Goal: Information Seeking & Learning: Learn about a topic

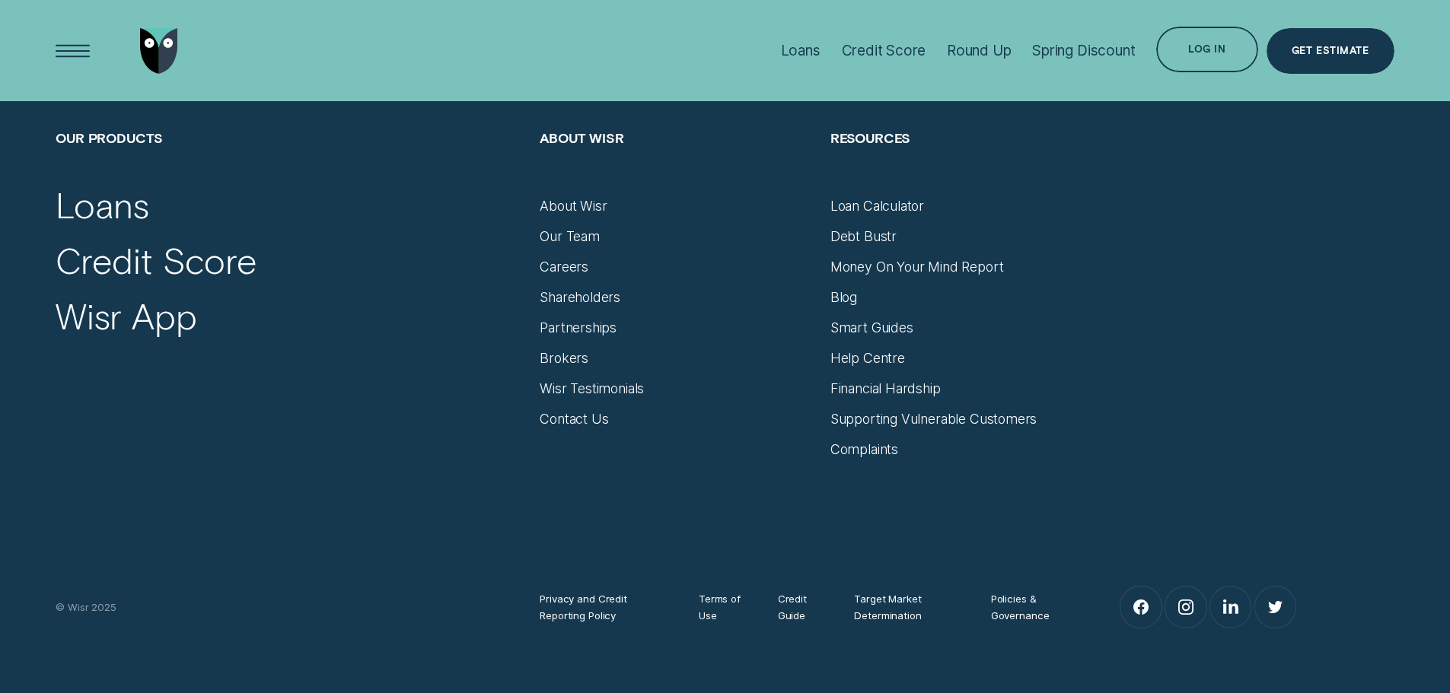
scroll to position [1746, 0]
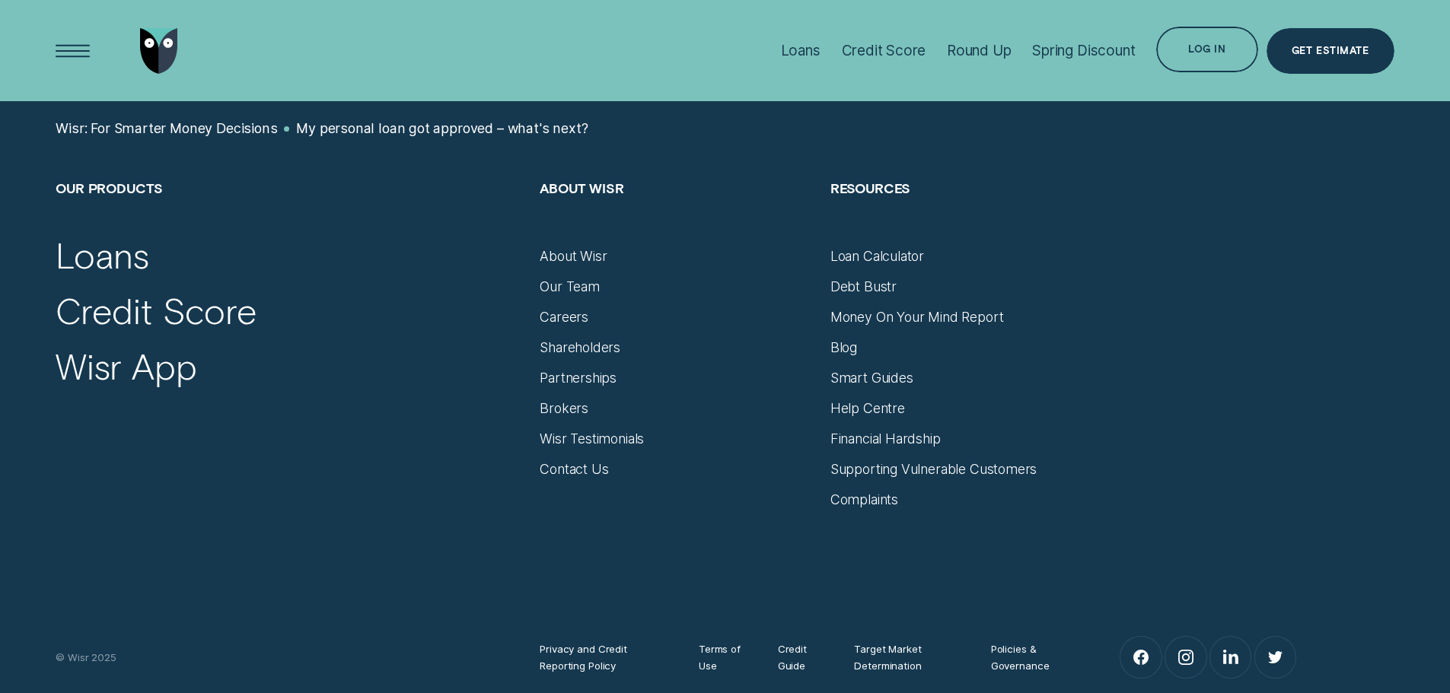
click at [870, 399] on div "Help Centre" at bounding box center [966, 402] width 273 height 30
click at [869, 401] on div "Help Centre" at bounding box center [867, 408] width 75 height 17
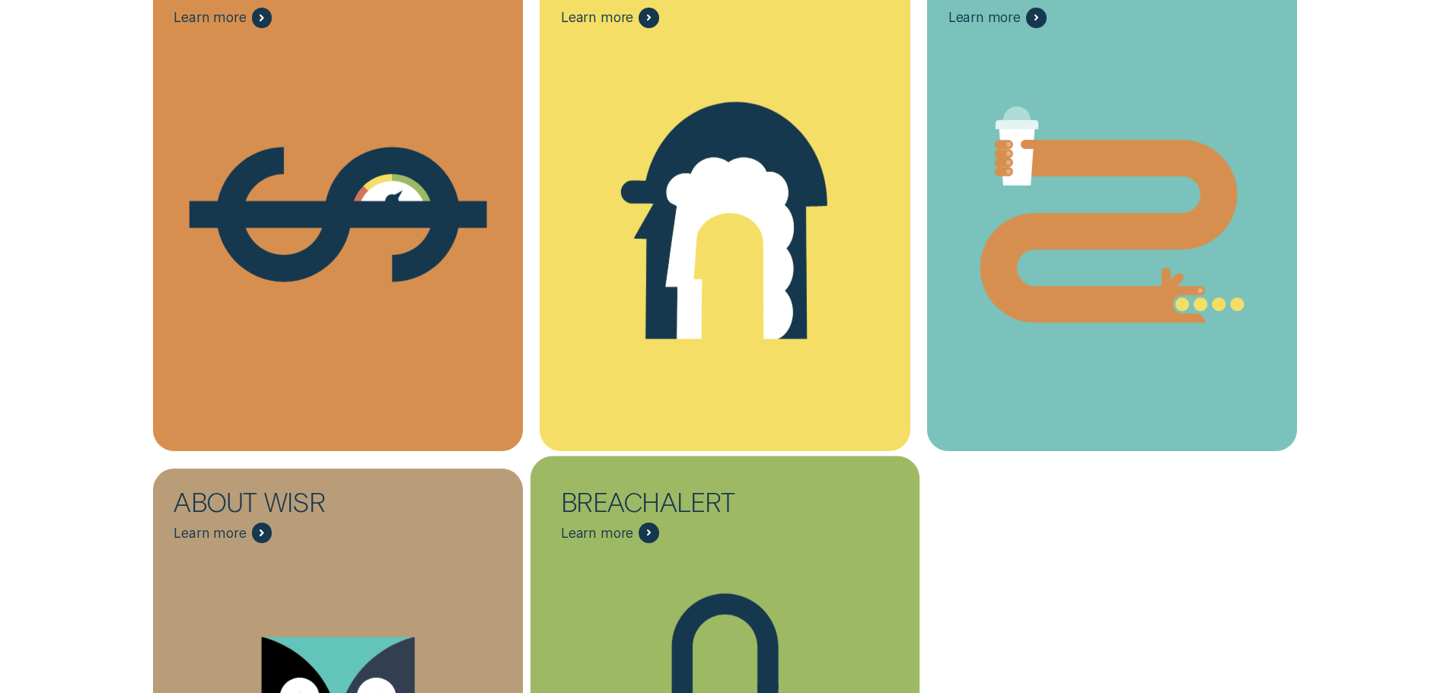
scroll to position [660, 0]
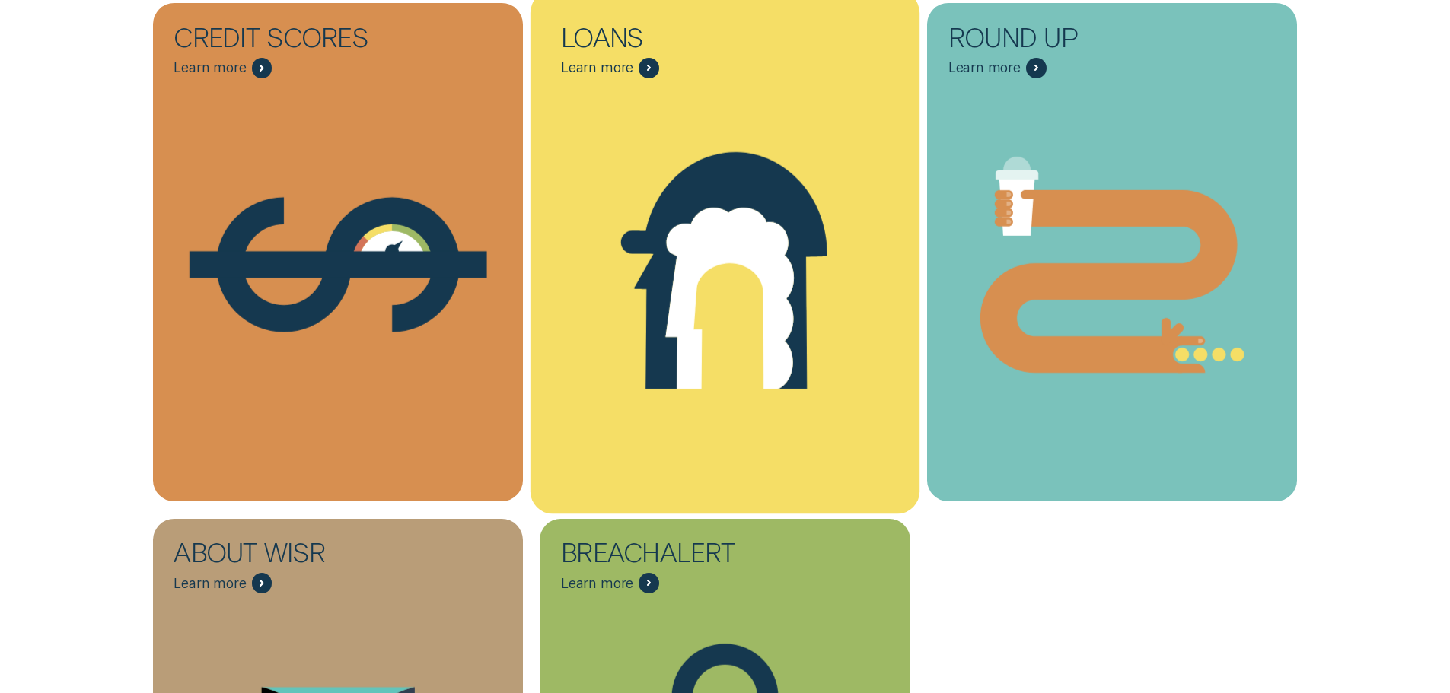
click at [649, 98] on div "Personalised Loans - One" at bounding box center [725, 264] width 389 height 391
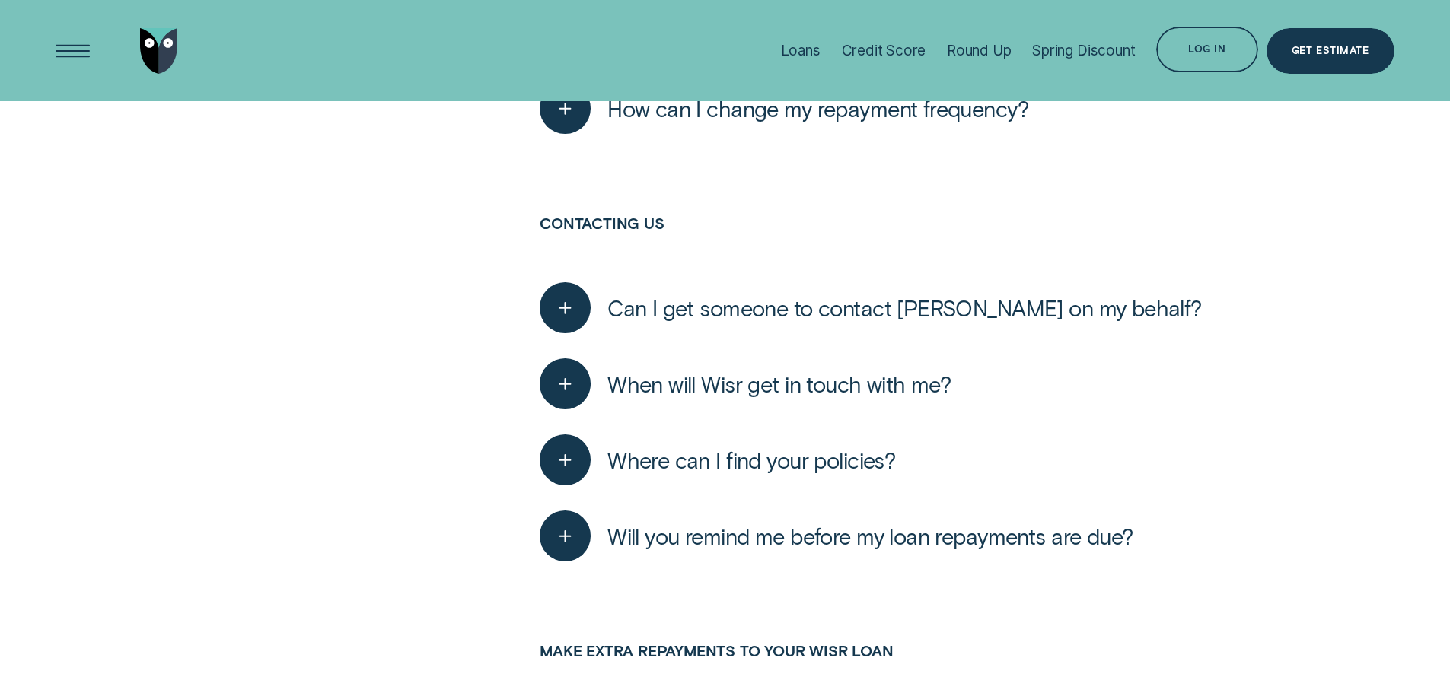
scroll to position [6851, 0]
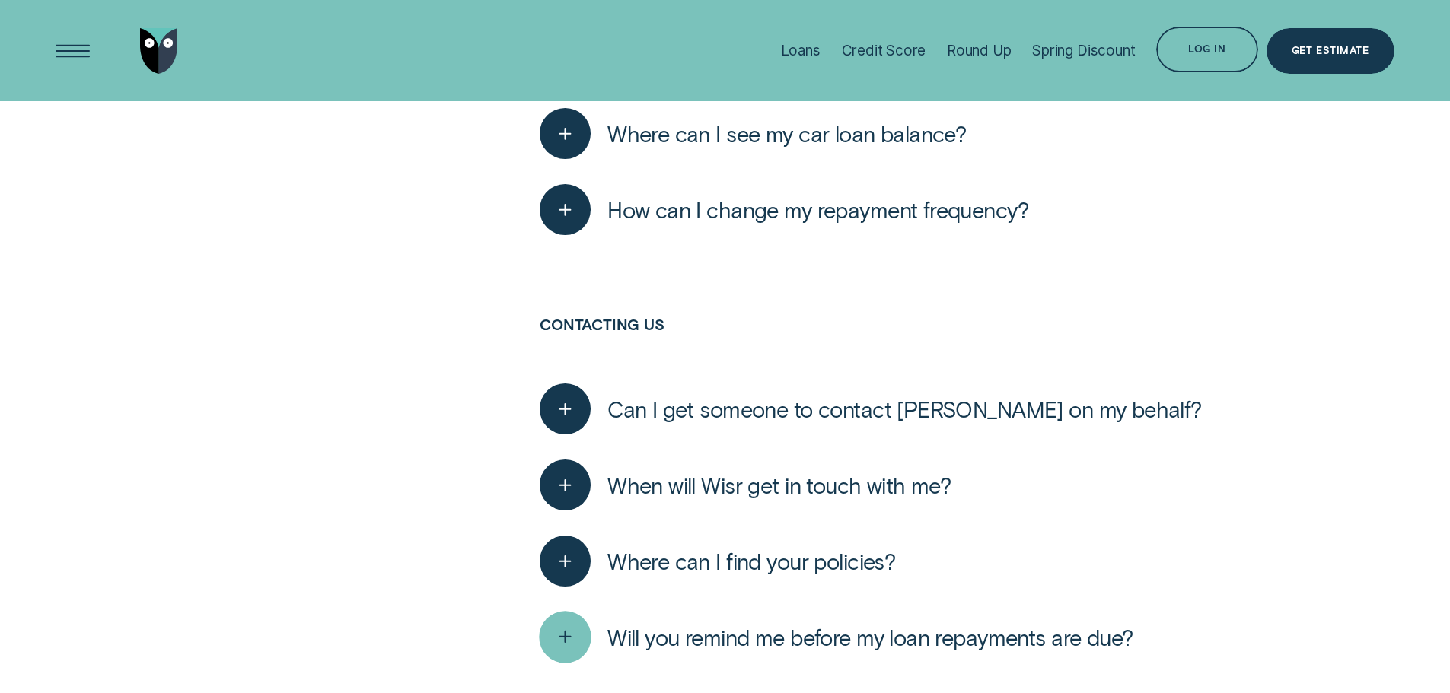
click at [578, 633] on icon "button" at bounding box center [566, 638] width 26 height 24
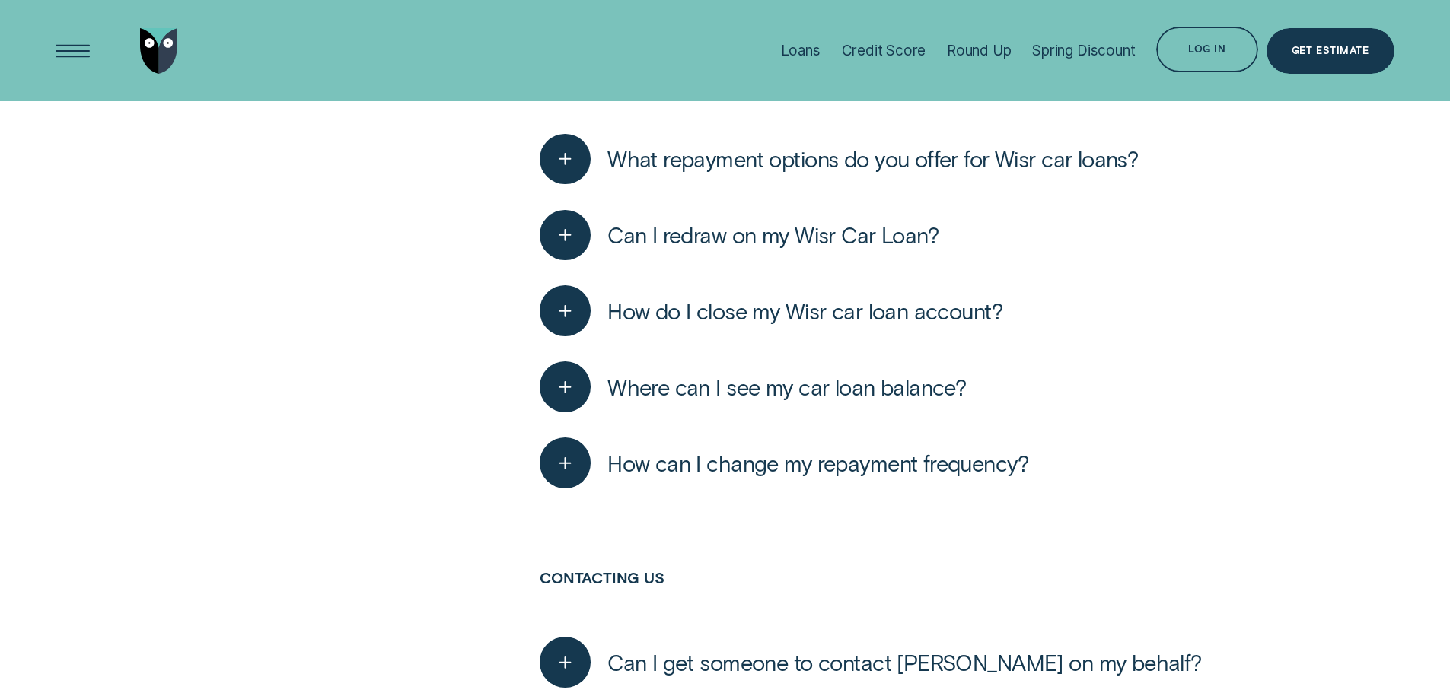
scroll to position [6546, 0]
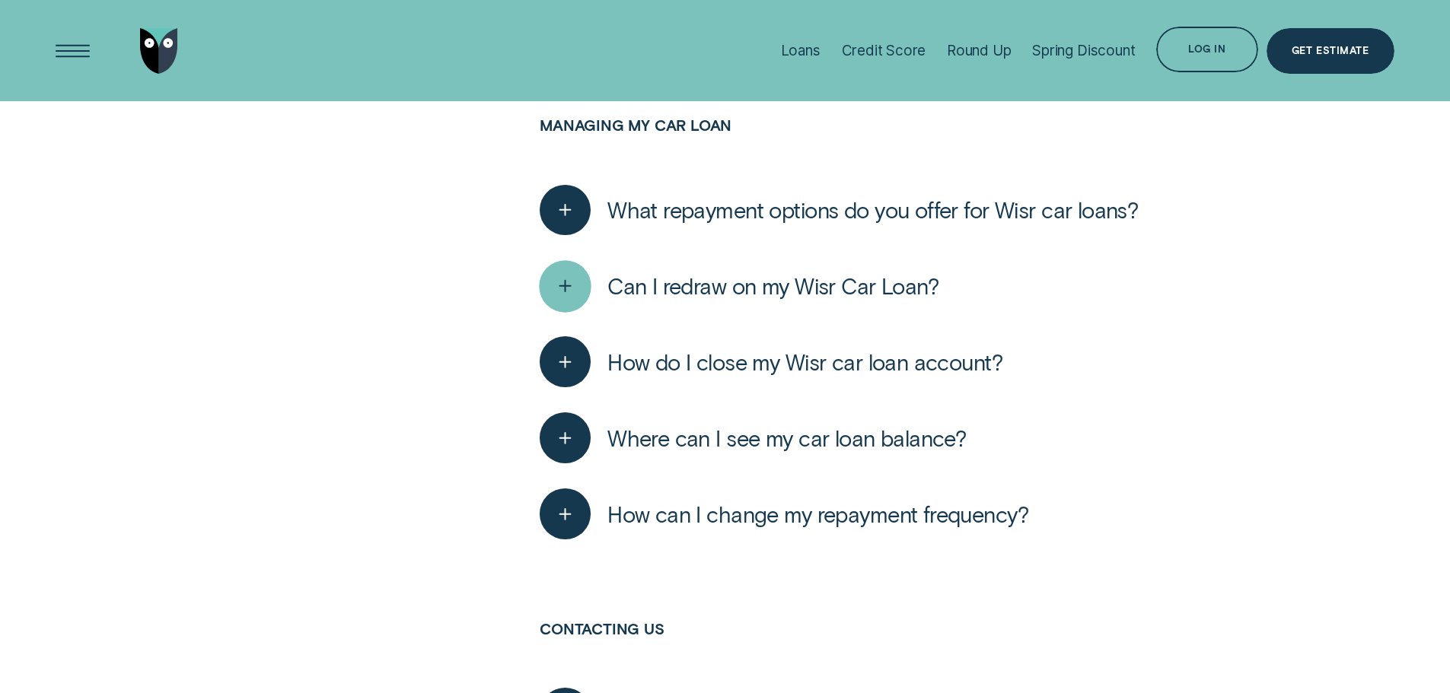
click at [561, 285] on icon "button" at bounding box center [566, 287] width 26 height 24
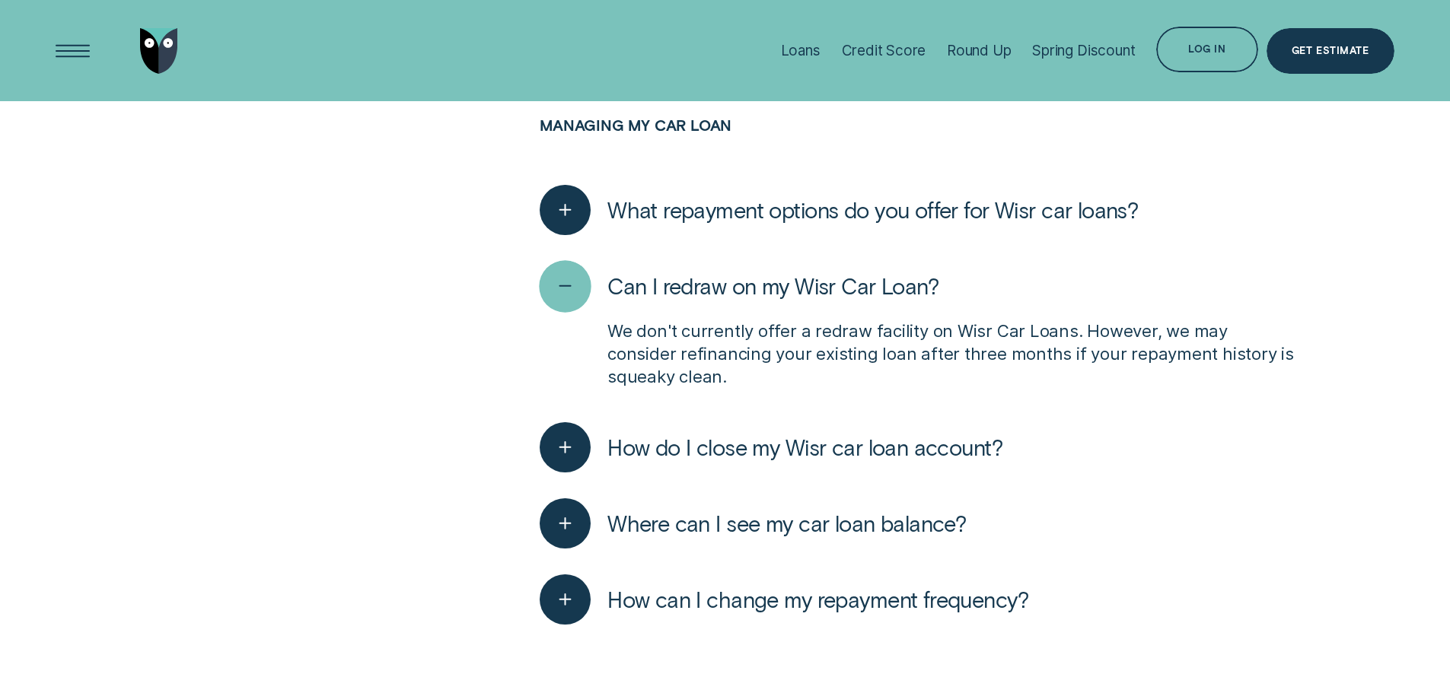
click at [561, 285] on icon "button" at bounding box center [566, 287] width 26 height 24
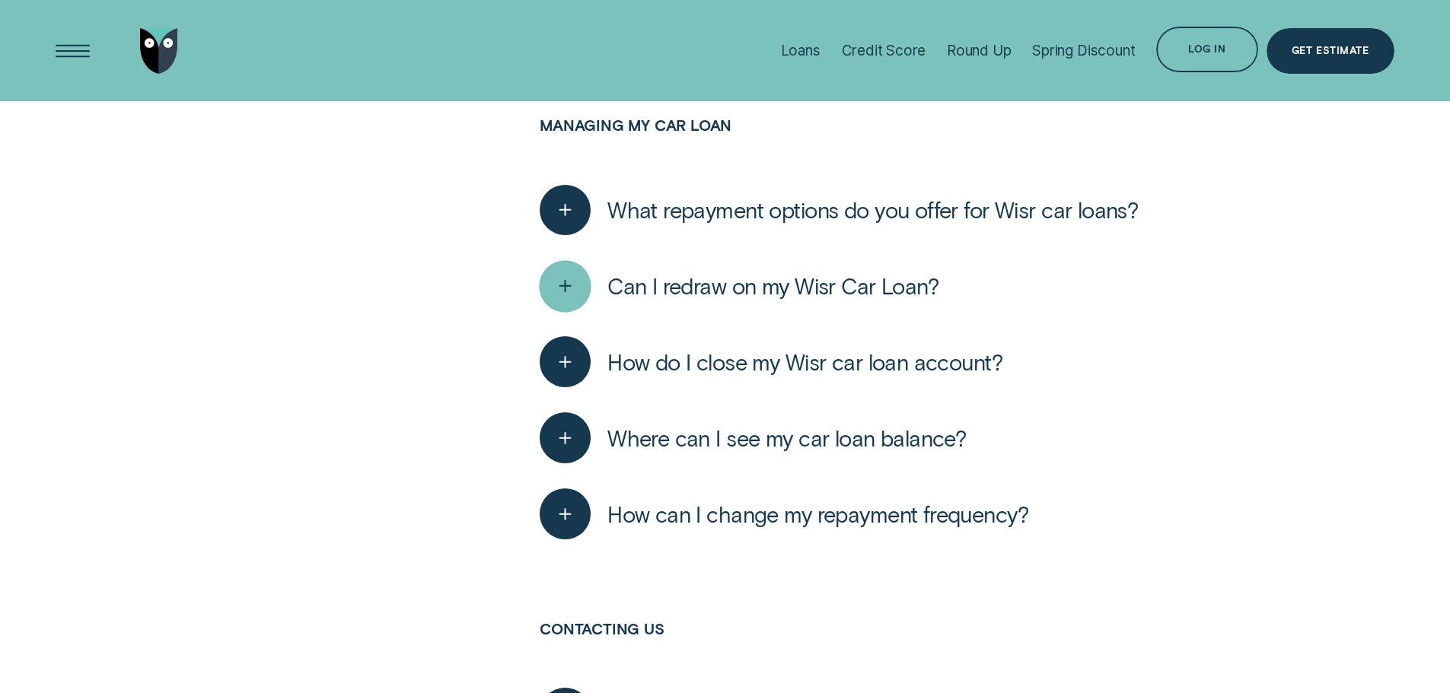
scroll to position [6495, 0]
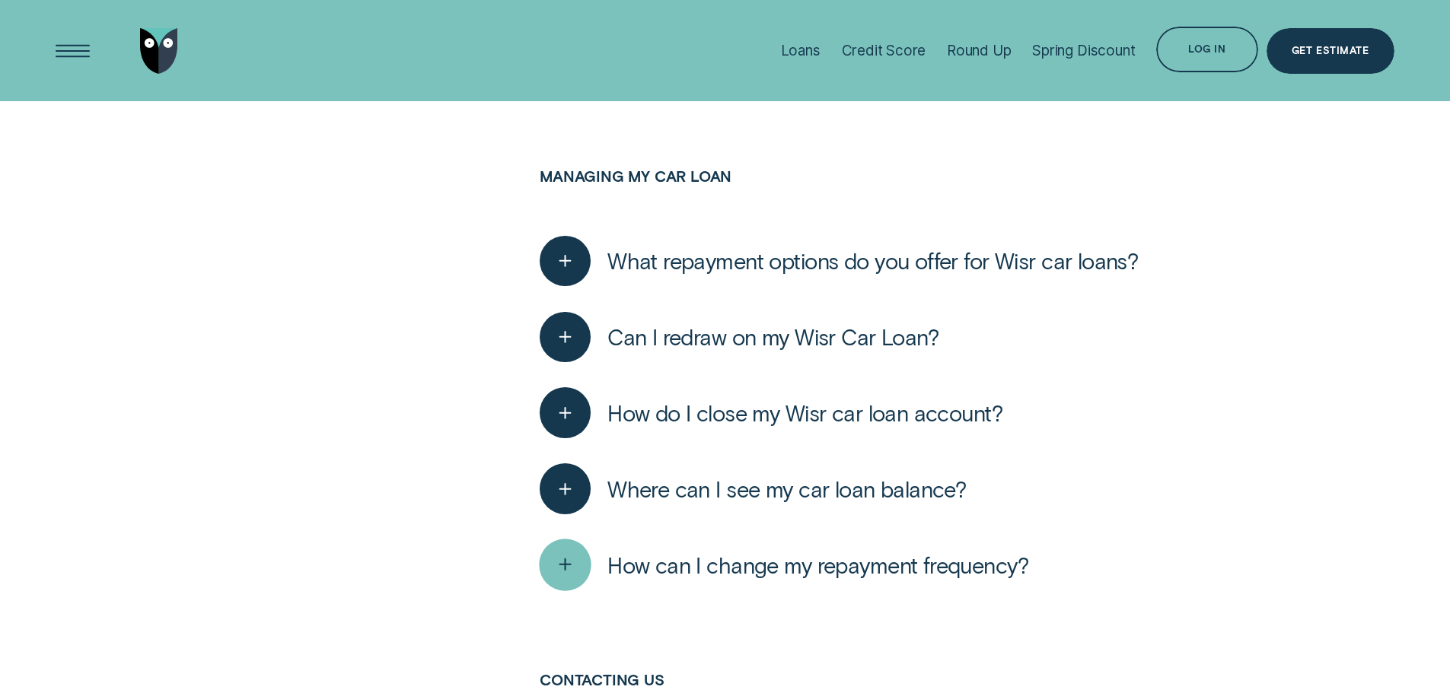
click at [545, 559] on div "button" at bounding box center [566, 566] width 52 height 52
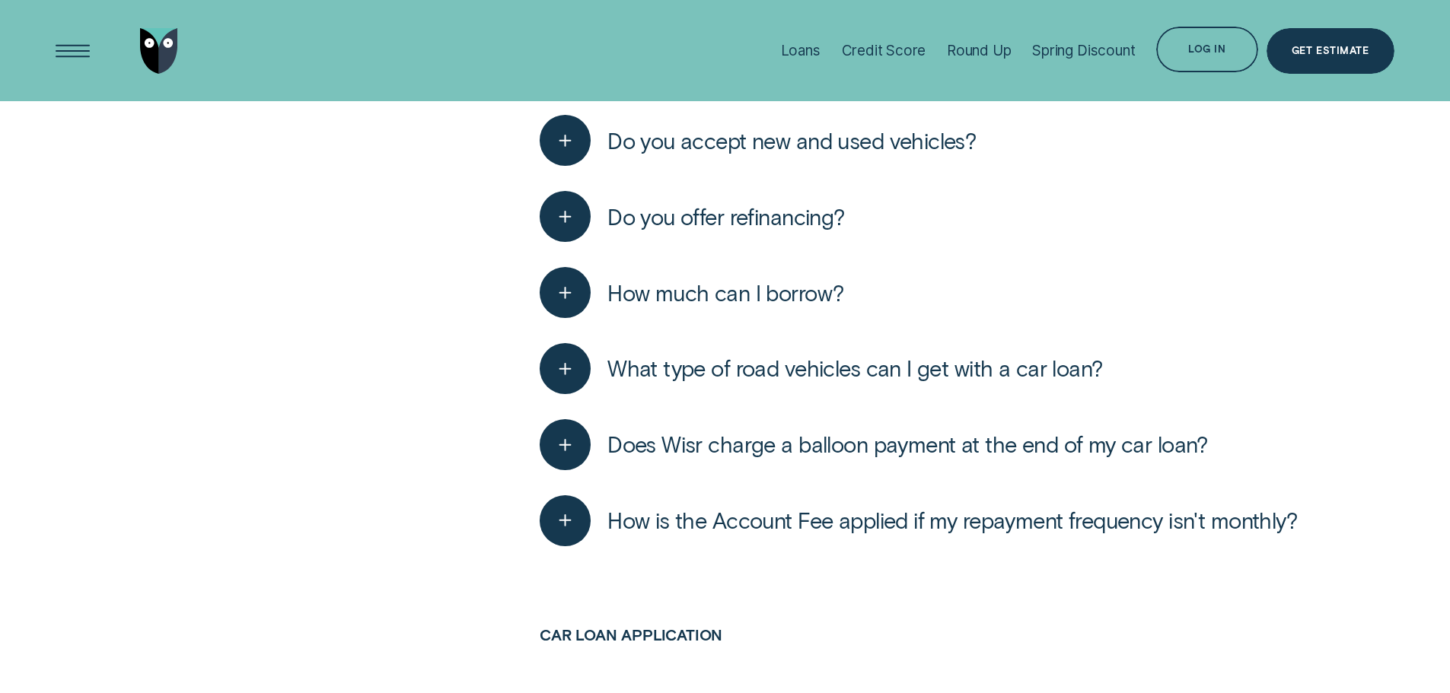
scroll to position [4973, 0]
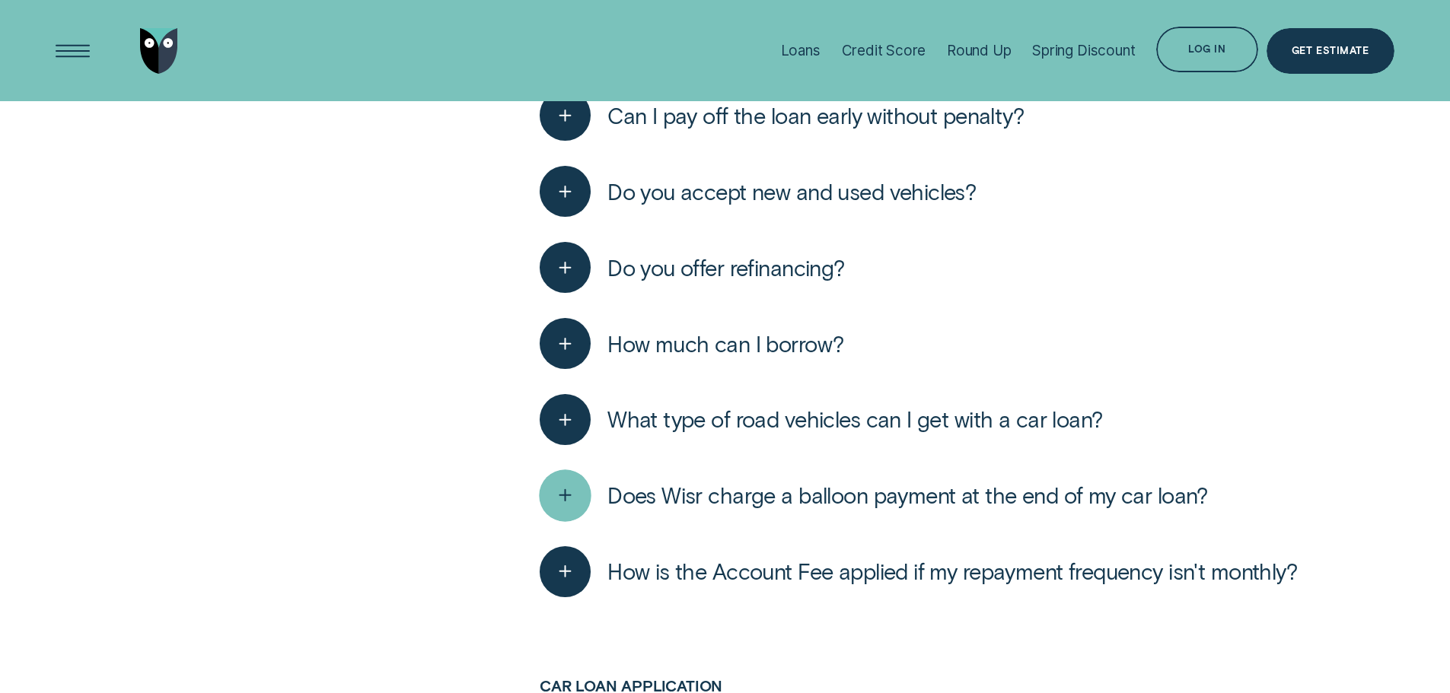
click at [563, 505] on div "button" at bounding box center [566, 496] width 52 height 52
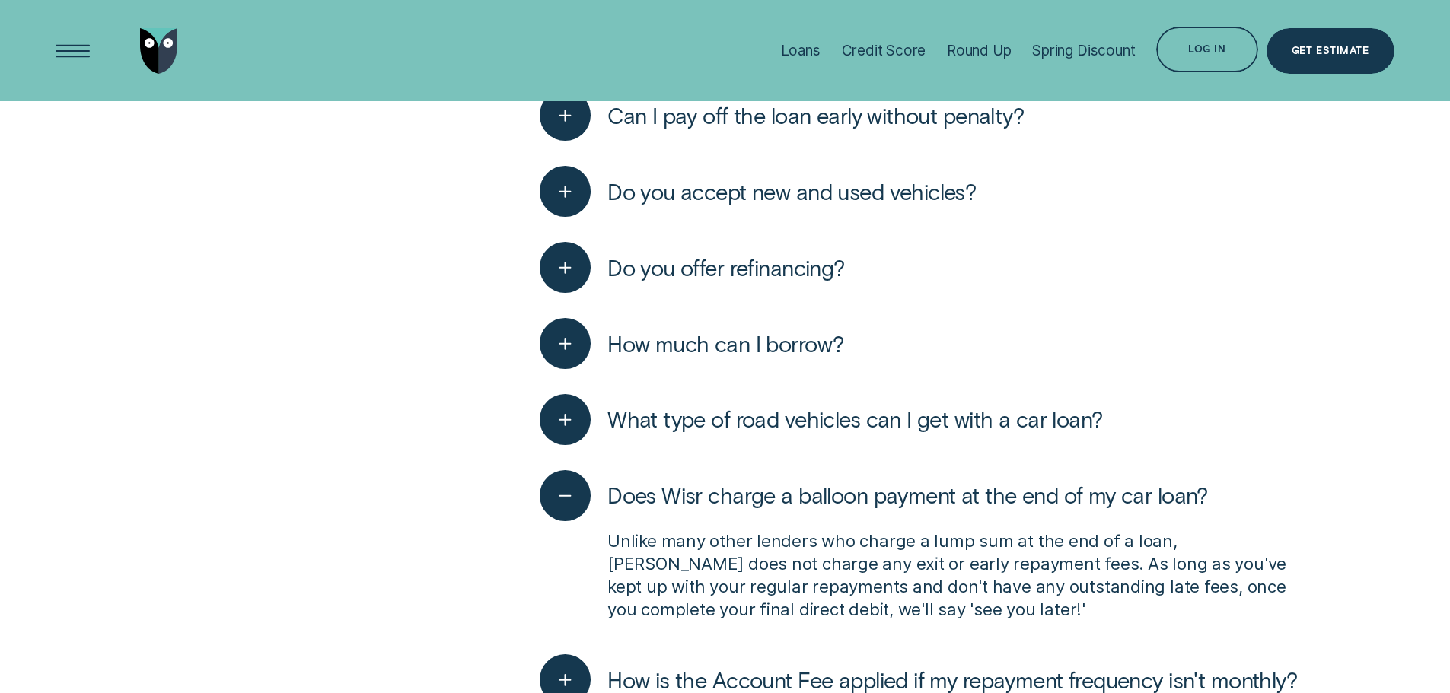
scroll to position [5024, 0]
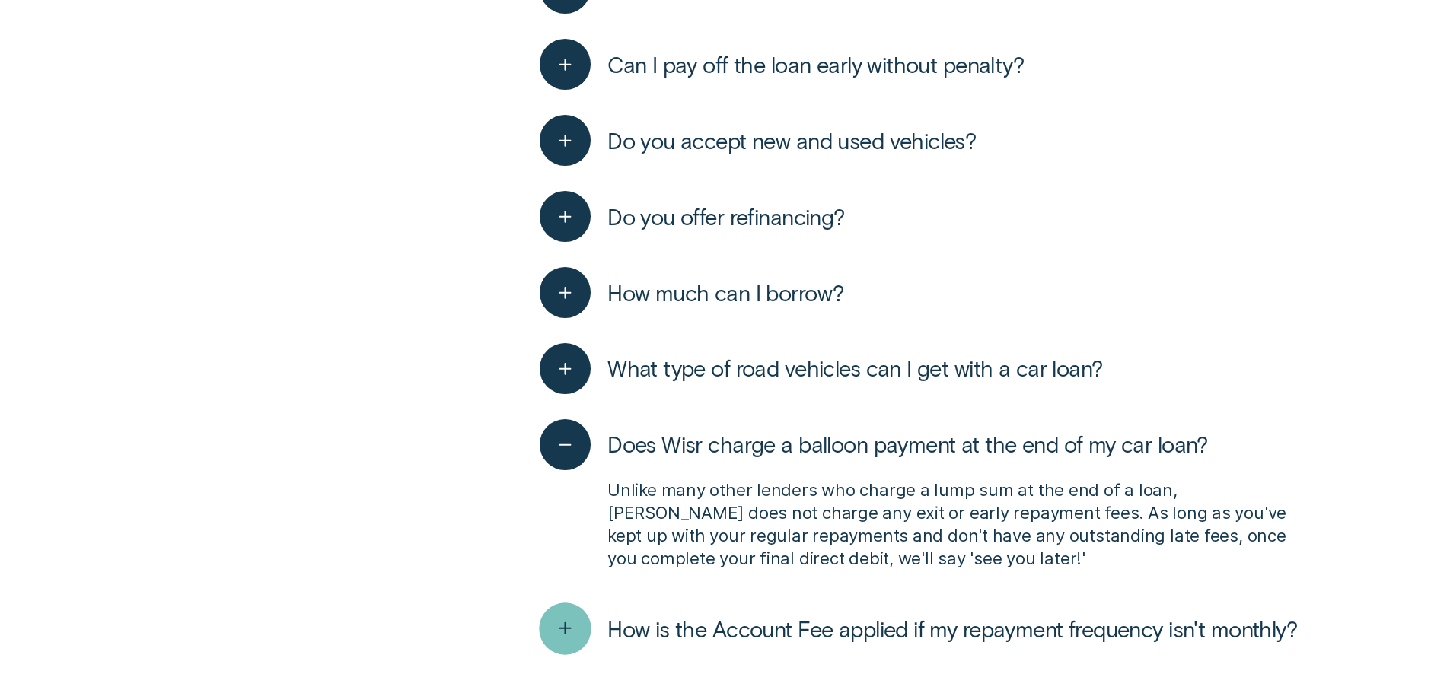
click at [559, 619] on icon "button" at bounding box center [566, 629] width 26 height 24
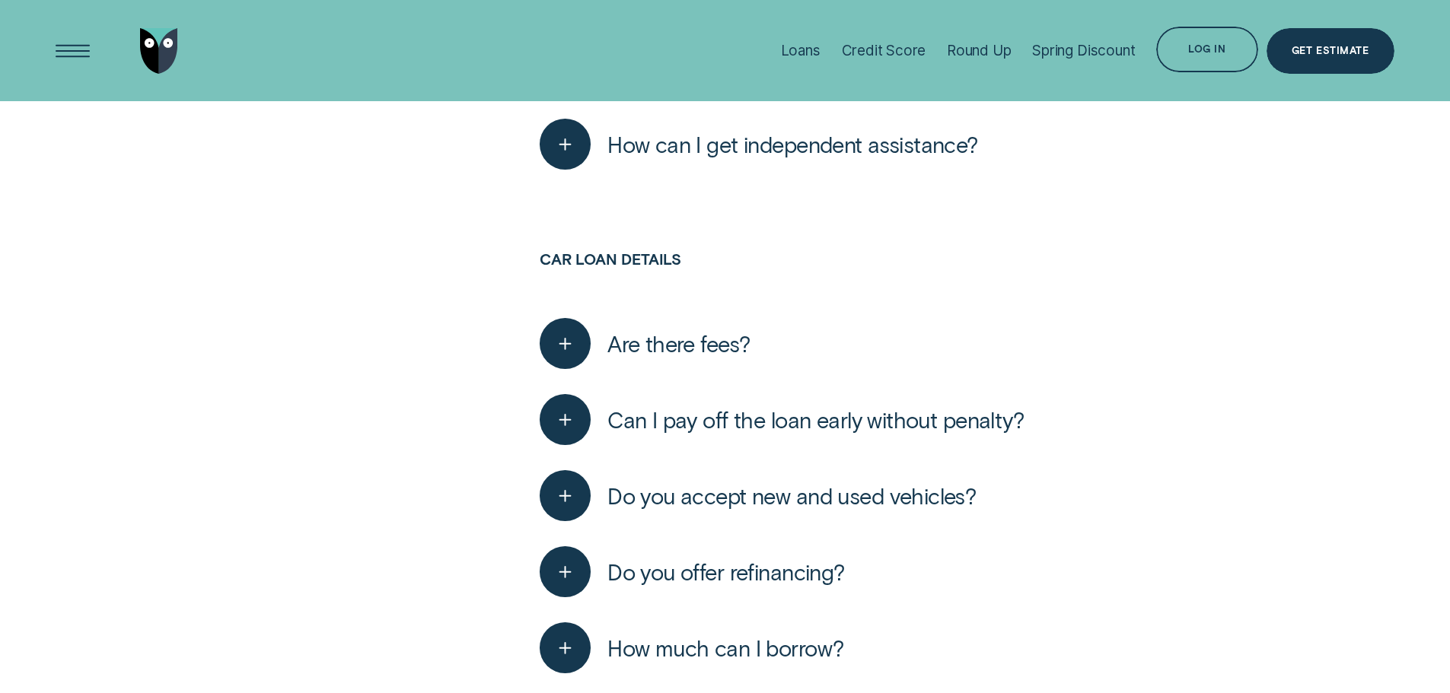
scroll to position [4618, 0]
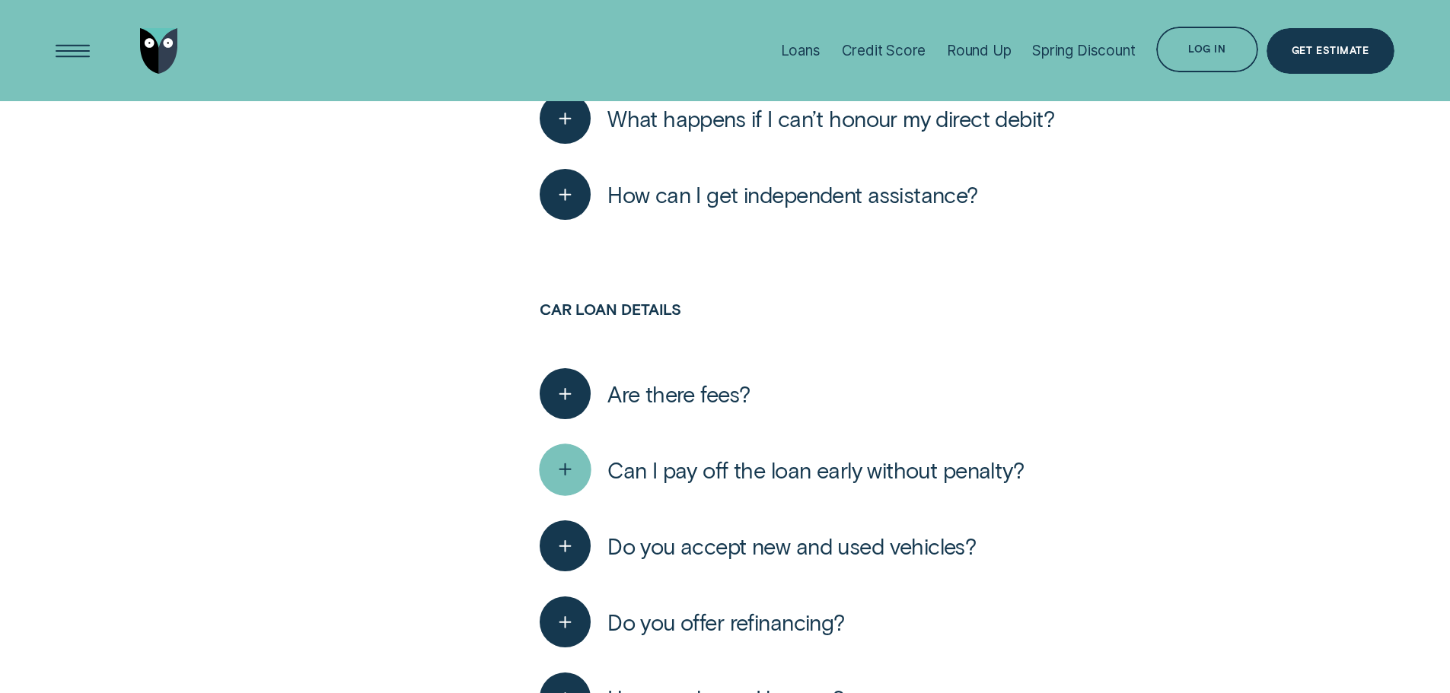
click at [582, 477] on div "button" at bounding box center [566, 471] width 52 height 52
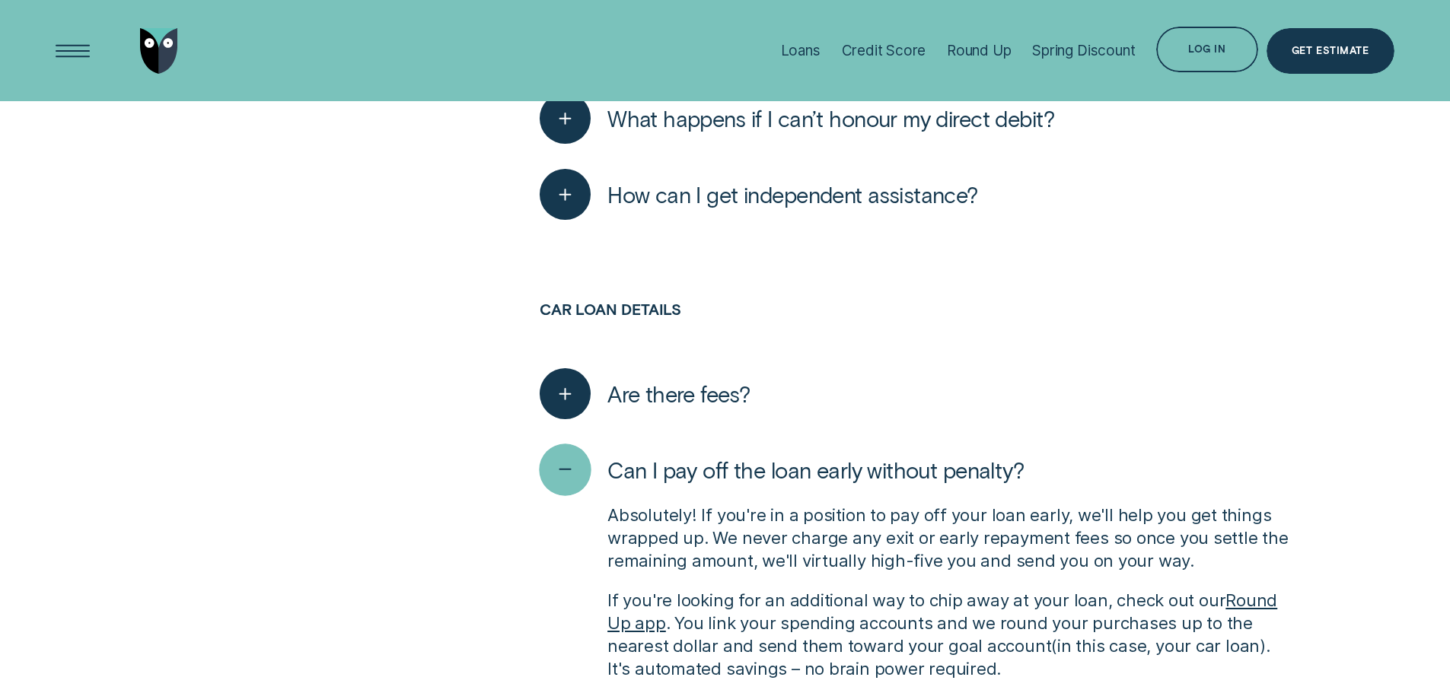
scroll to position [4516, 0]
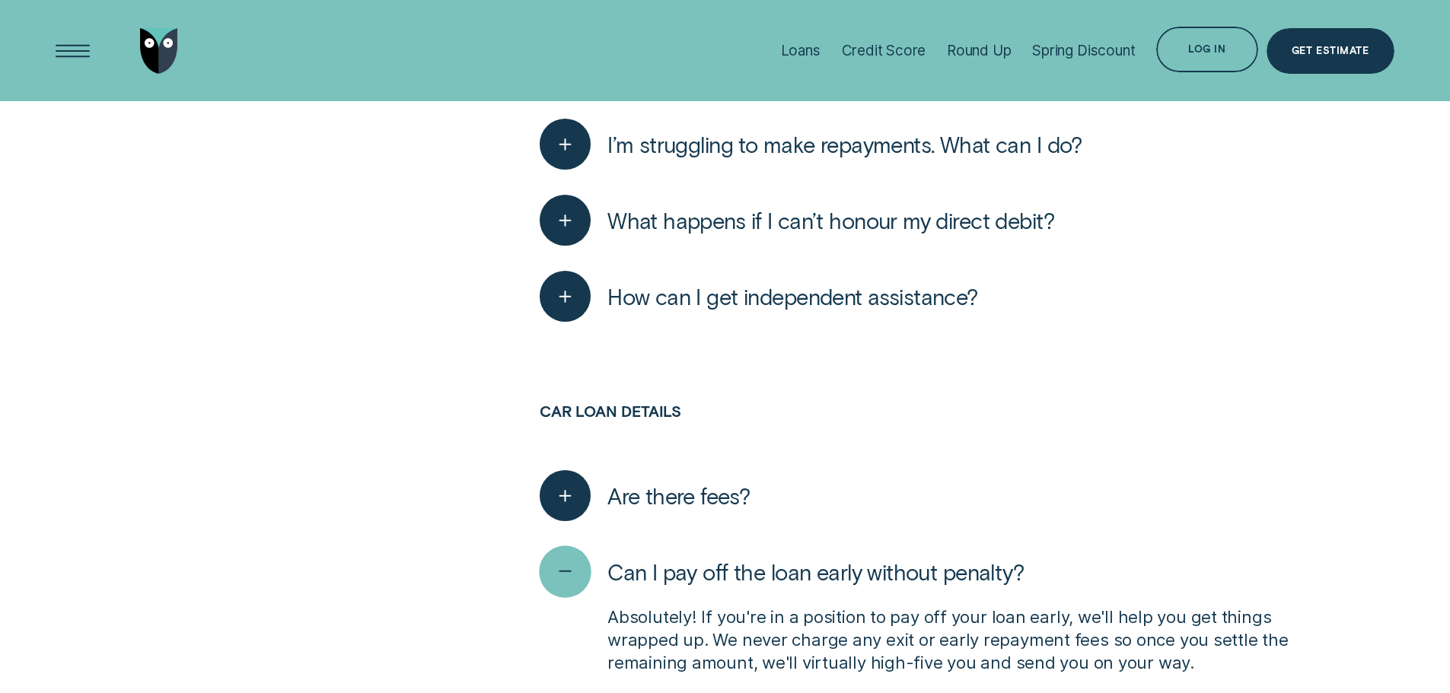
click at [578, 480] on div "button" at bounding box center [565, 495] width 51 height 51
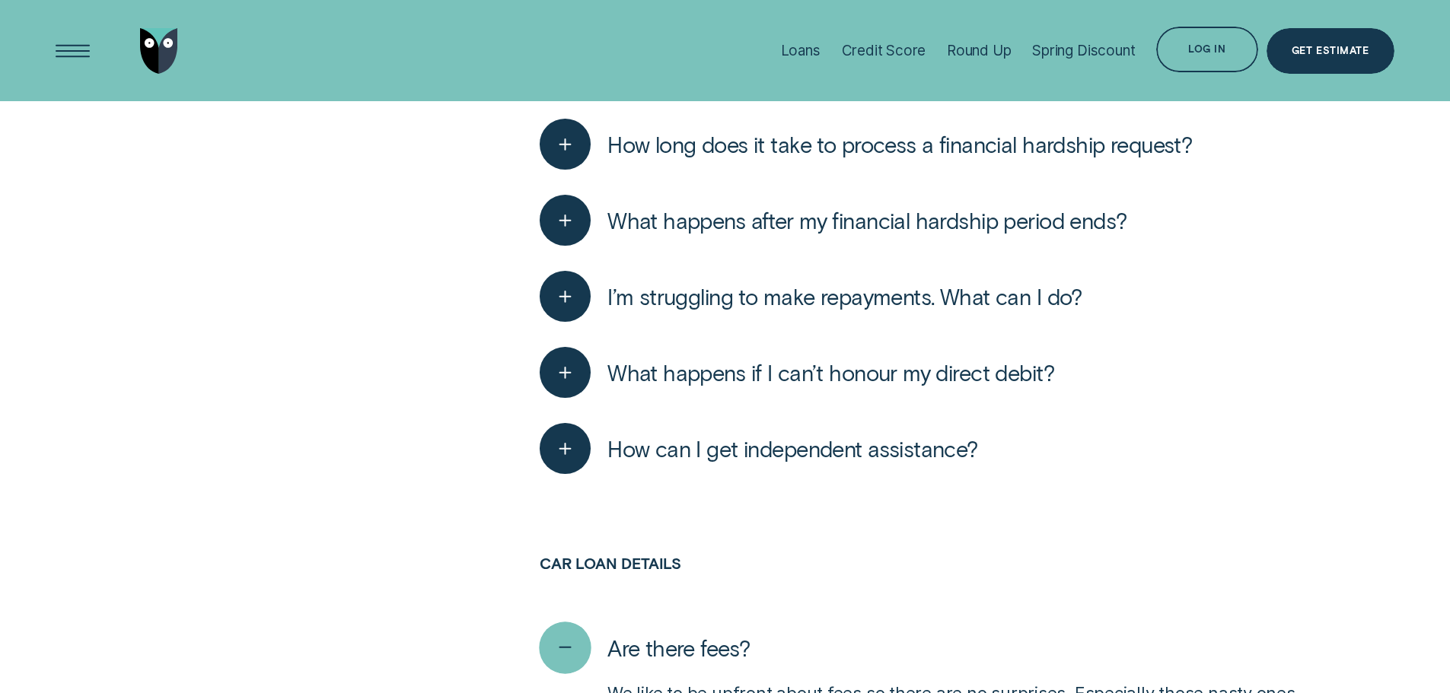
scroll to position [4314, 0]
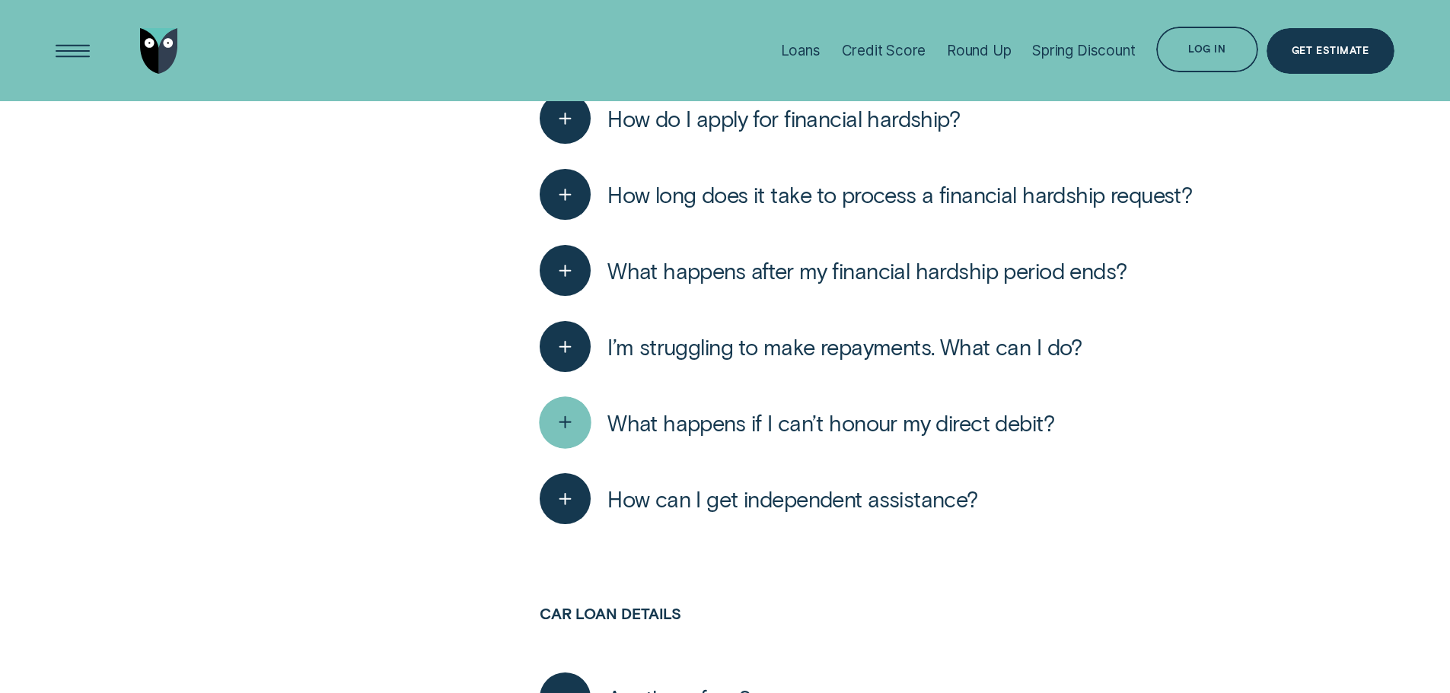
click at [578, 417] on div "button" at bounding box center [566, 423] width 52 height 52
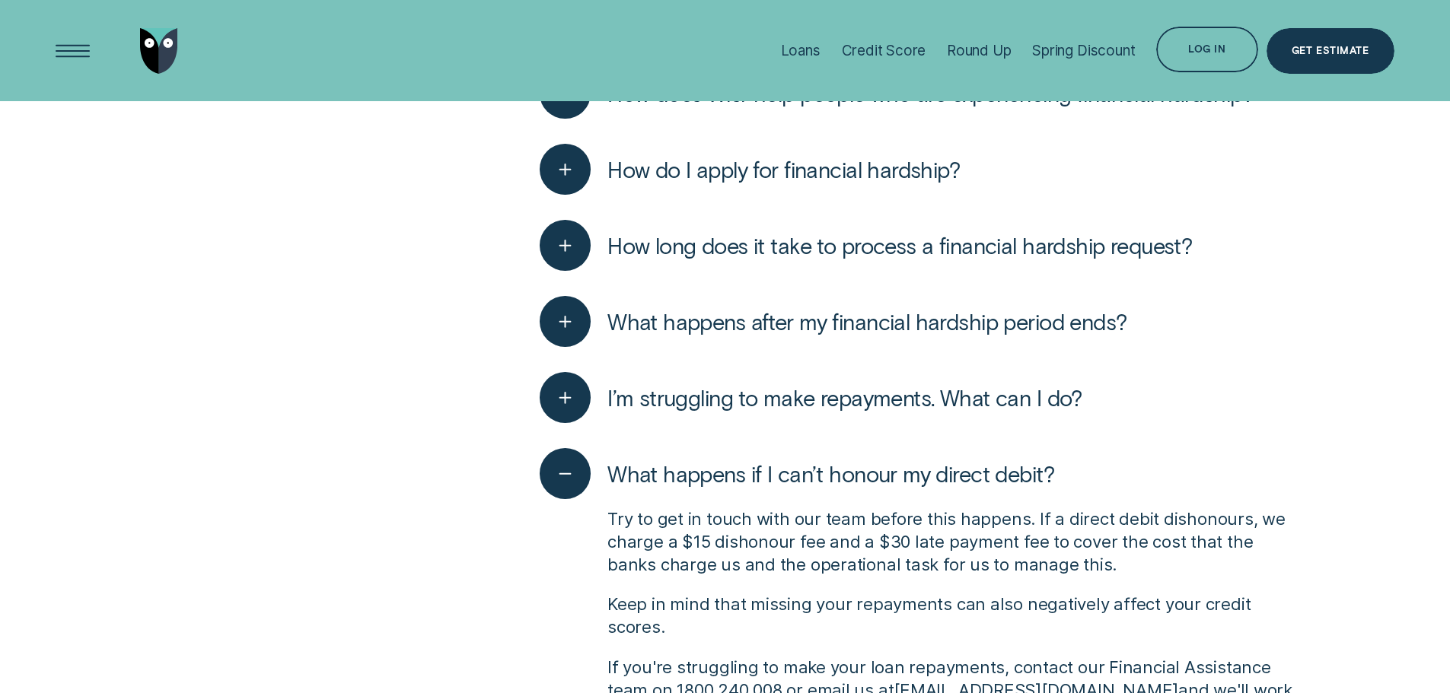
scroll to position [4212, 0]
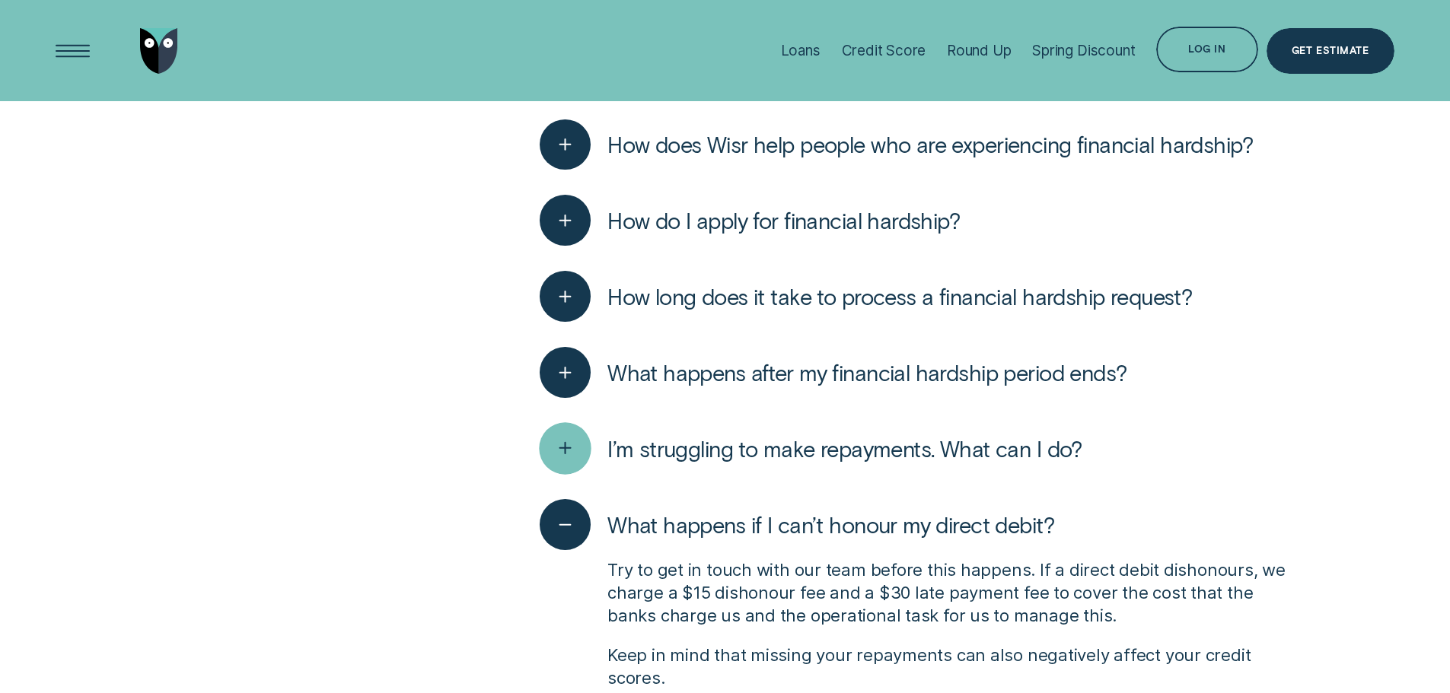
click at [567, 438] on div "button" at bounding box center [566, 449] width 52 height 52
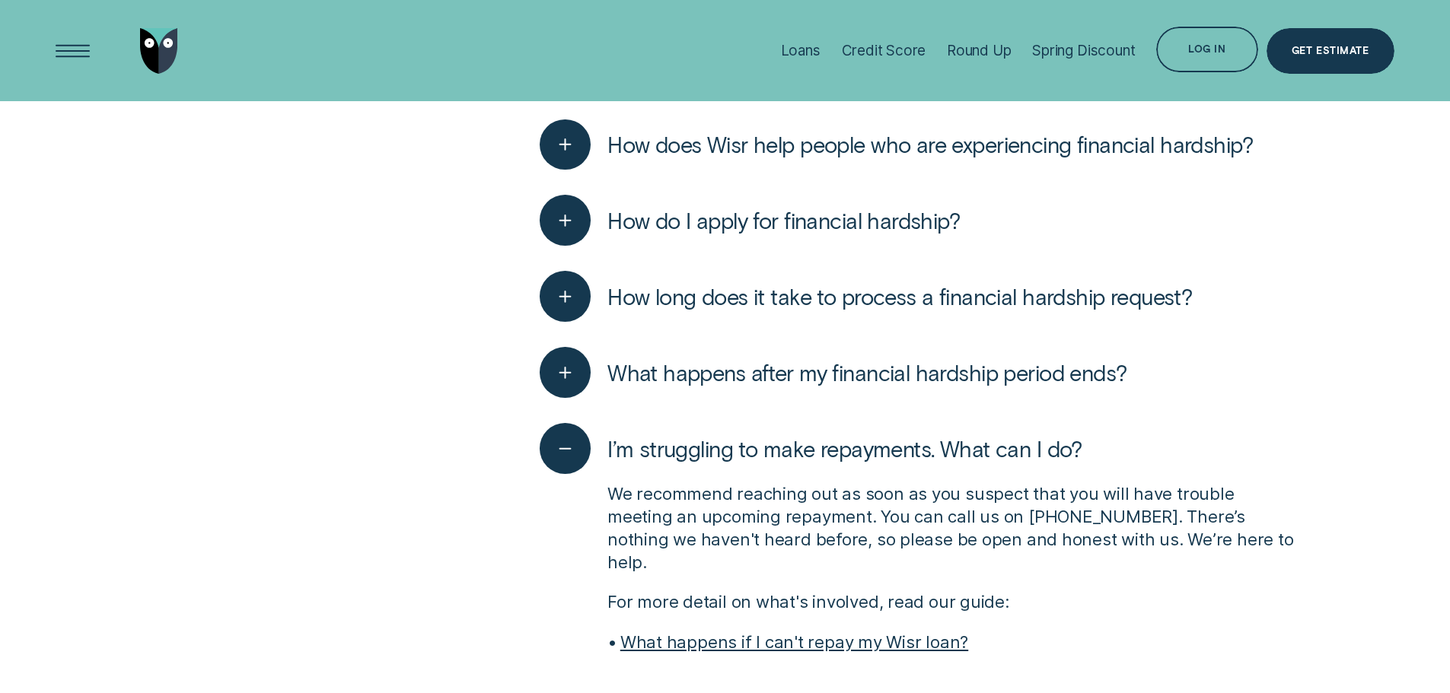
click at [569, 395] on div "What happens after my financial hardship period ends? We will work with you and…" at bounding box center [918, 373] width 757 height 76
click at [566, 380] on div "button" at bounding box center [566, 373] width 52 height 52
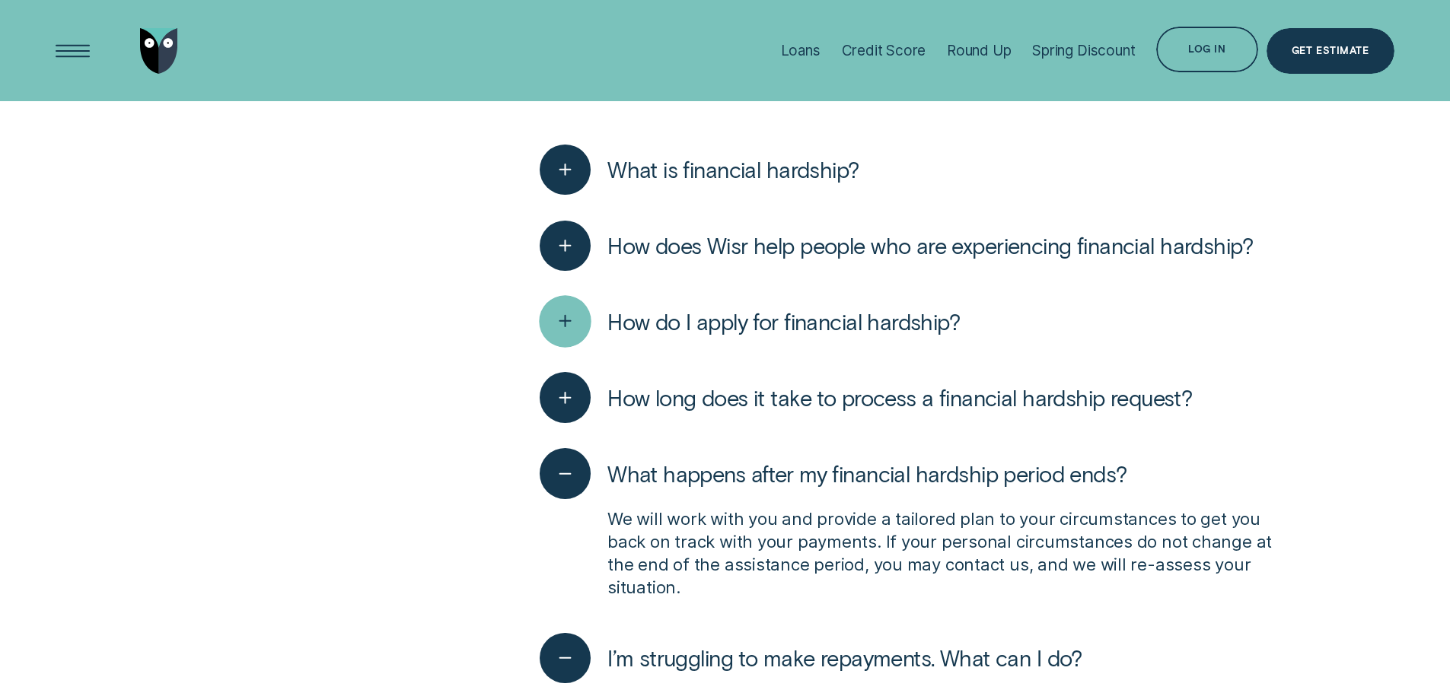
scroll to position [4060, 0]
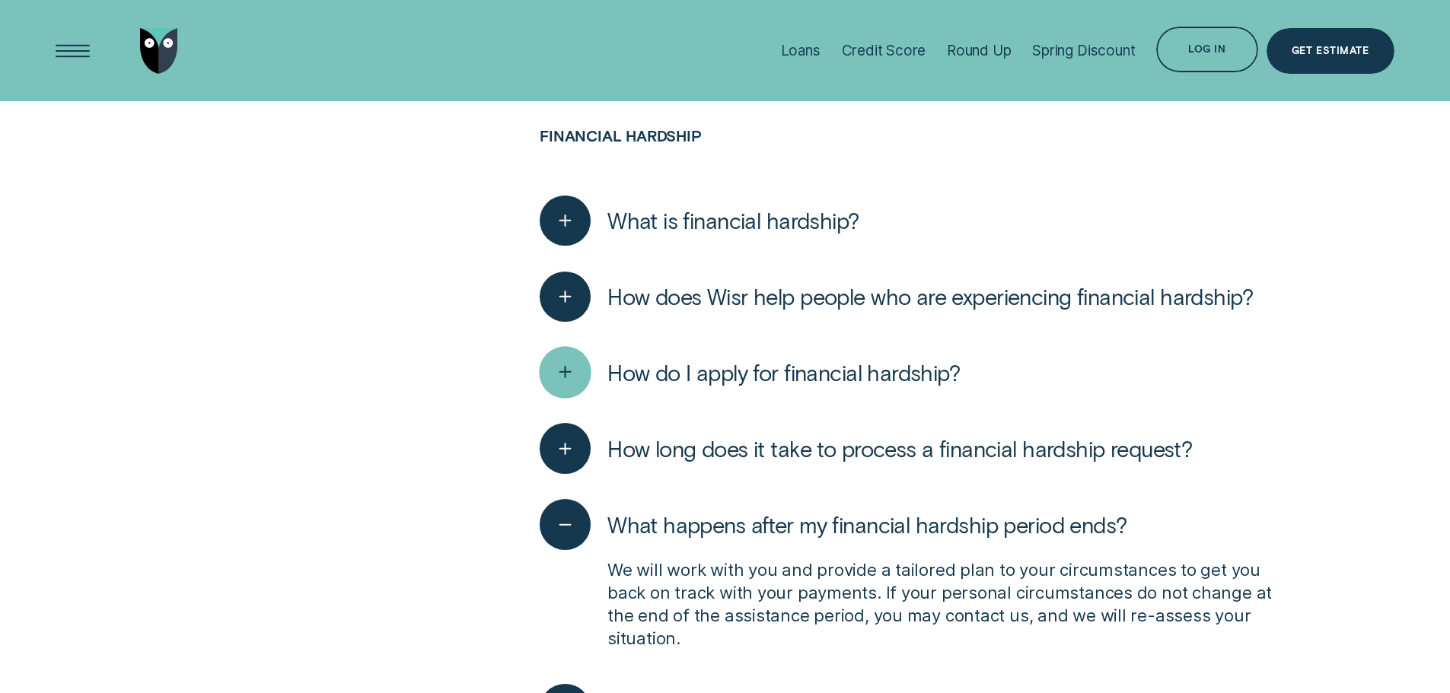
click at [567, 380] on icon "button" at bounding box center [566, 374] width 26 height 24
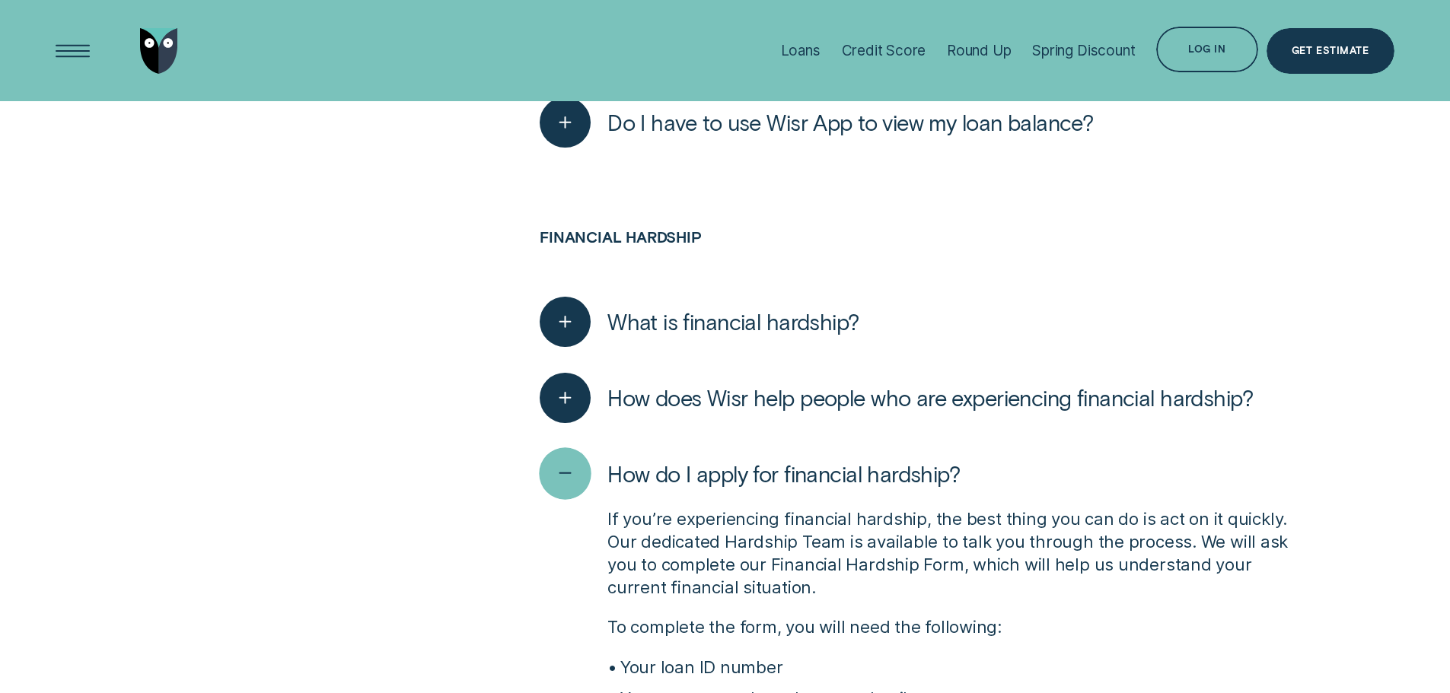
scroll to position [3907, 0]
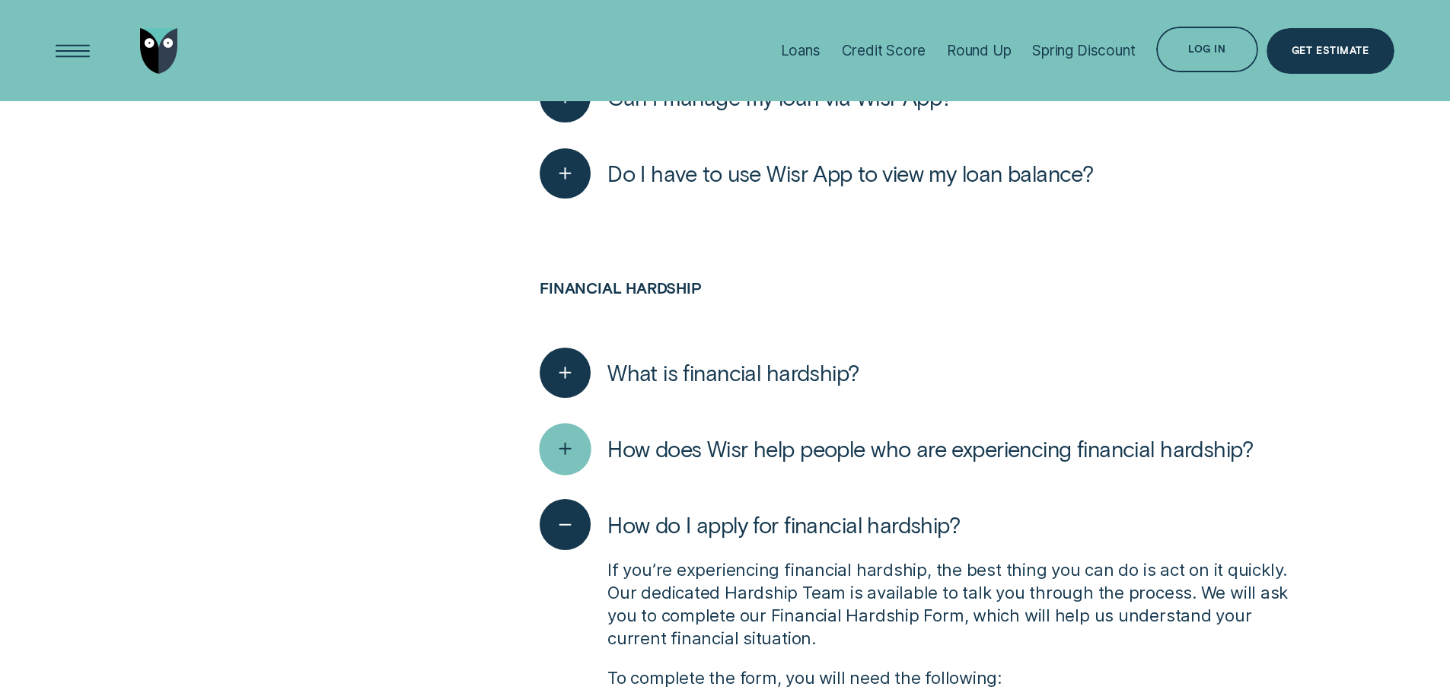
click at [578, 438] on icon "button" at bounding box center [566, 450] width 26 height 24
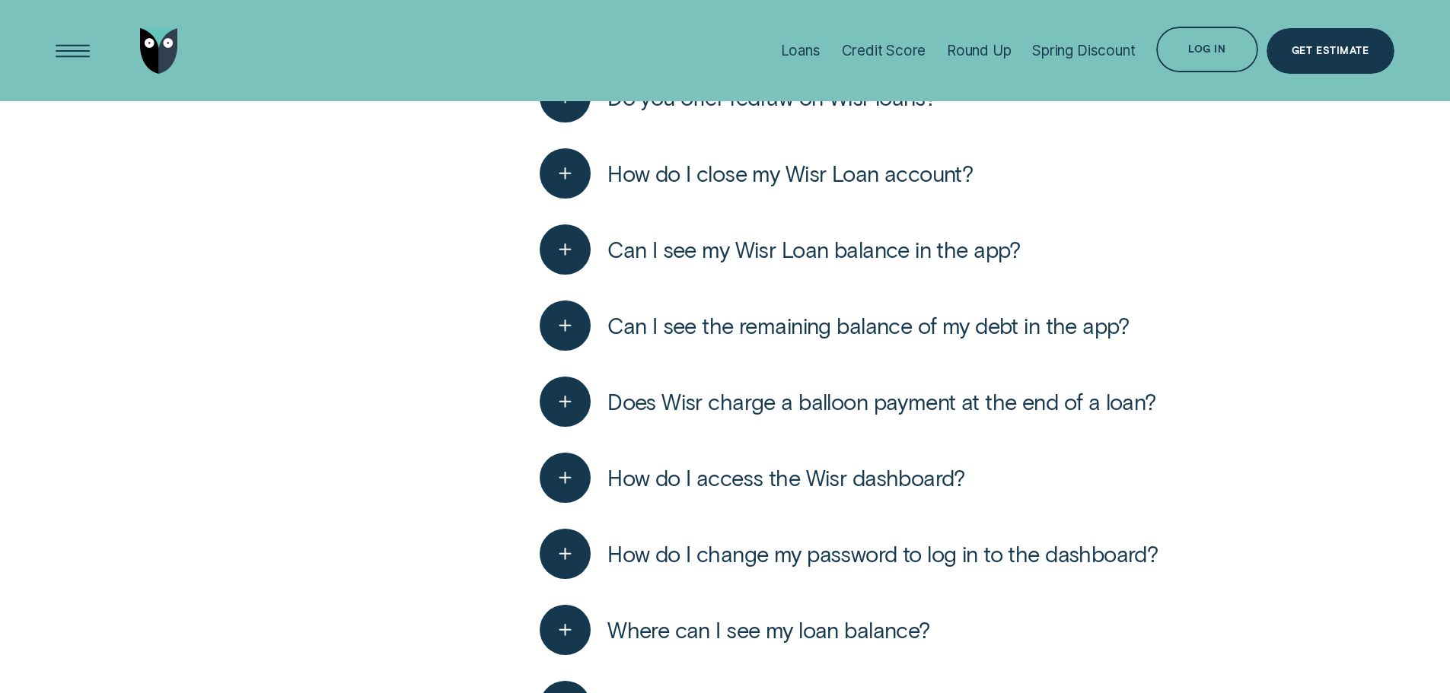
scroll to position [3248, 0]
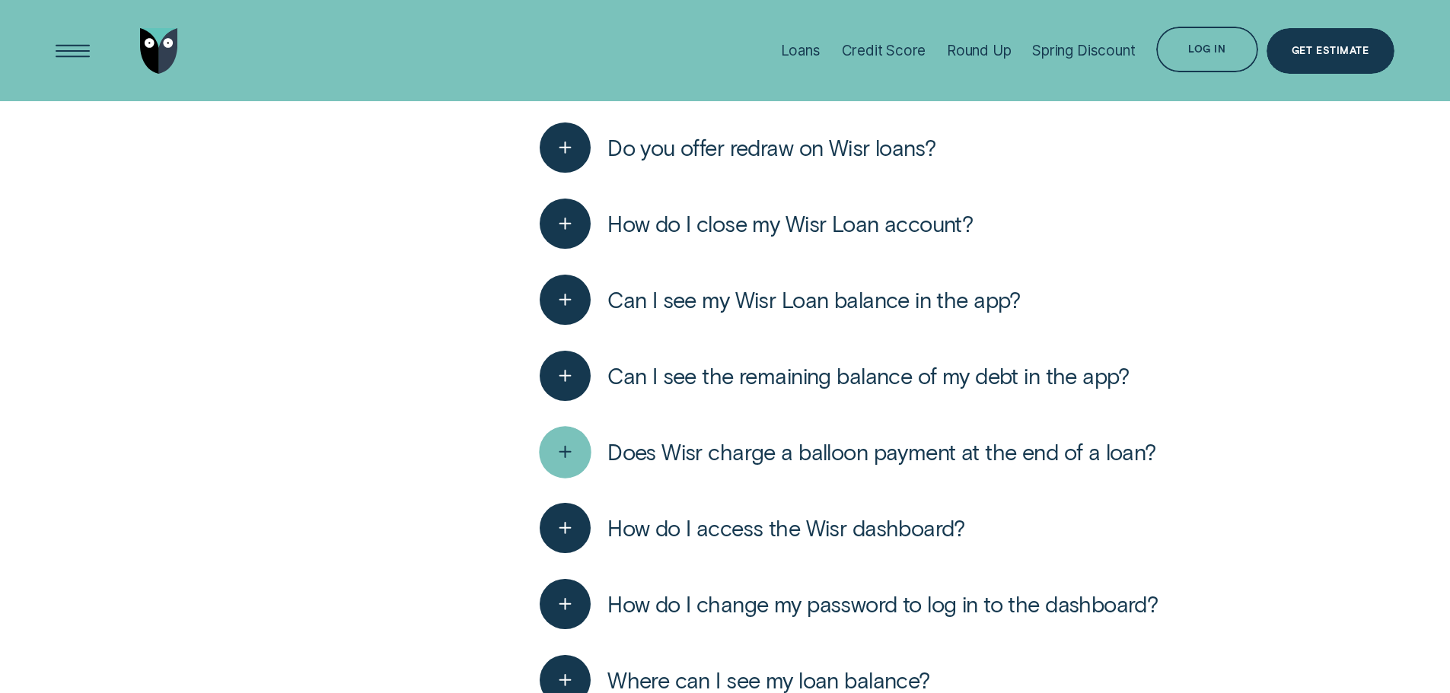
click at [572, 434] on div "button" at bounding box center [566, 452] width 52 height 52
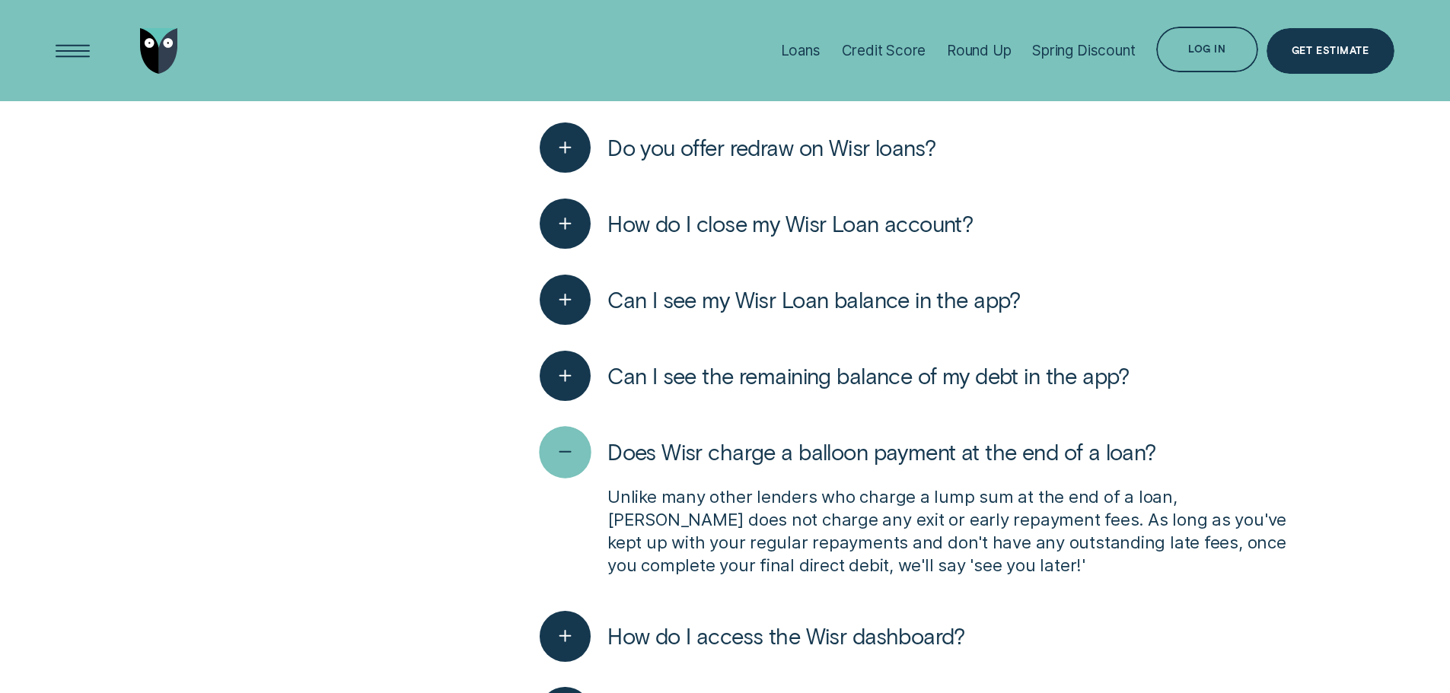
click at [572, 434] on div "button" at bounding box center [566, 452] width 52 height 52
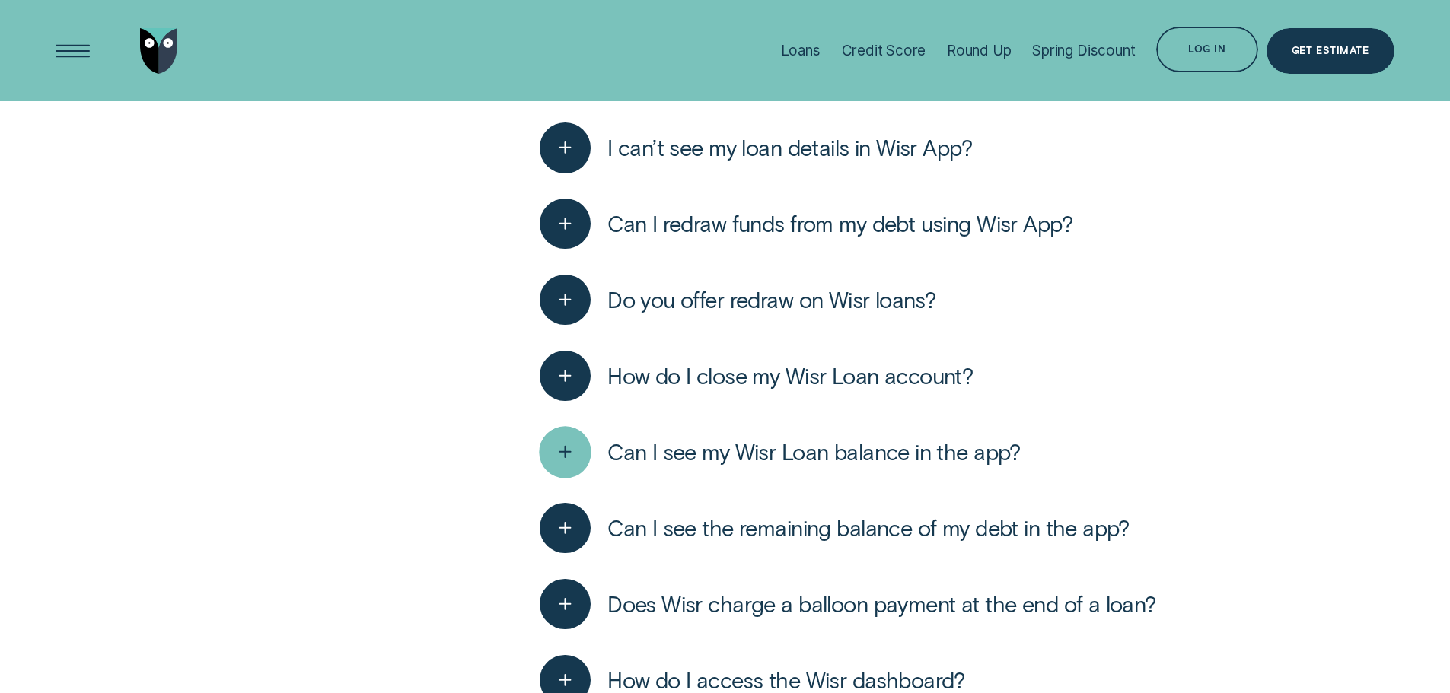
scroll to position [2994, 0]
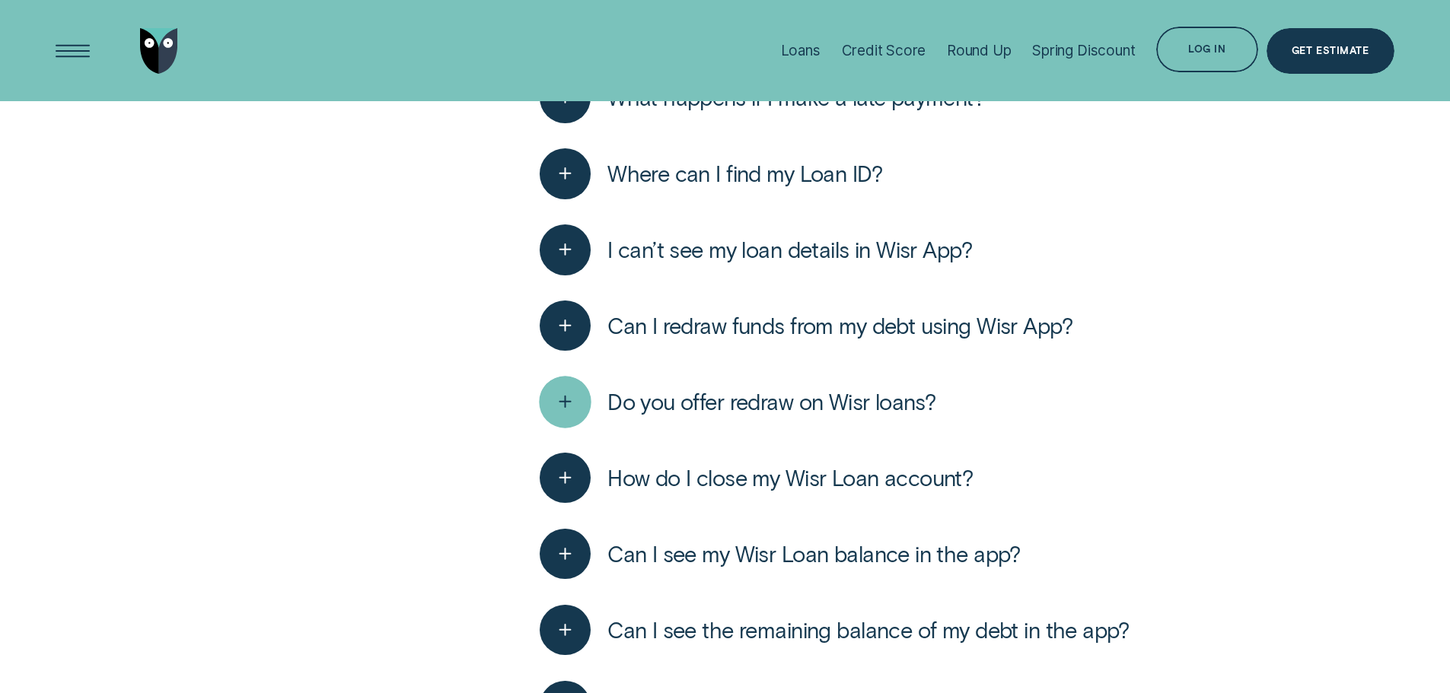
click at [575, 417] on div "button" at bounding box center [566, 402] width 52 height 52
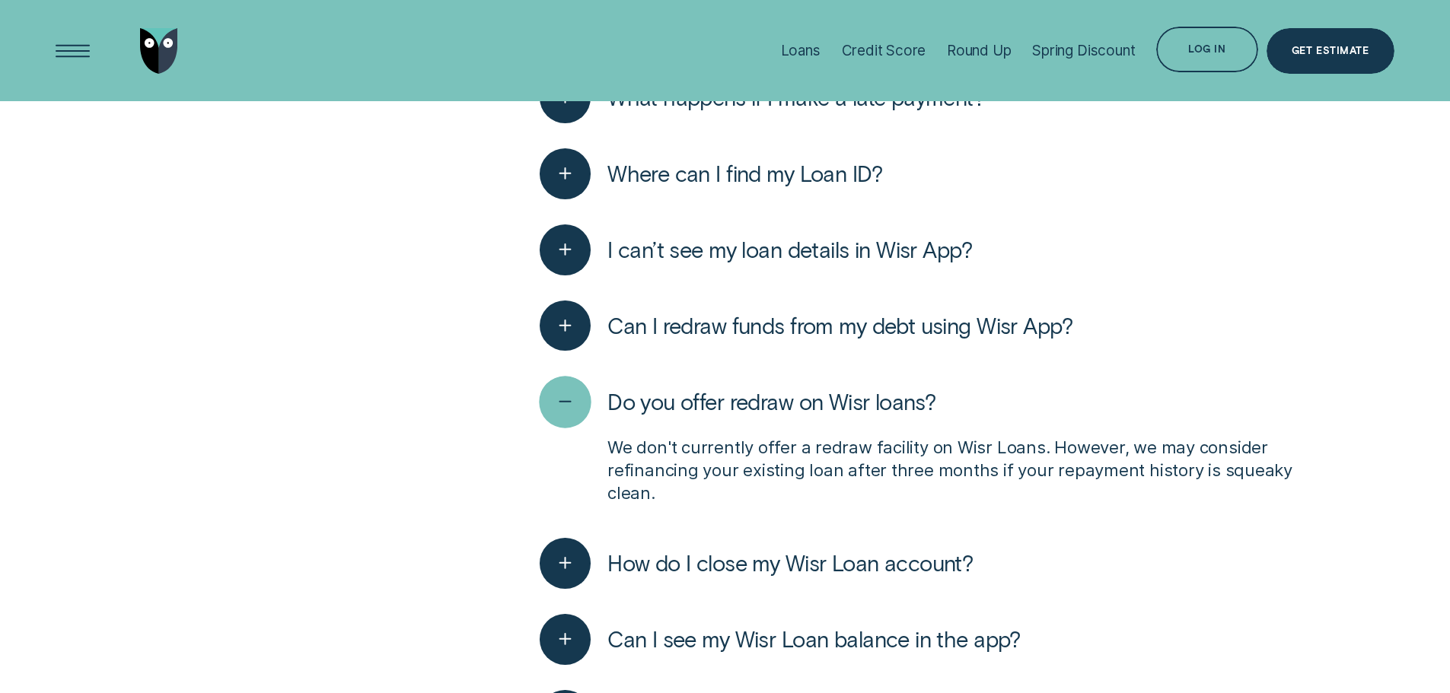
click at [575, 417] on div "button" at bounding box center [566, 402] width 52 height 52
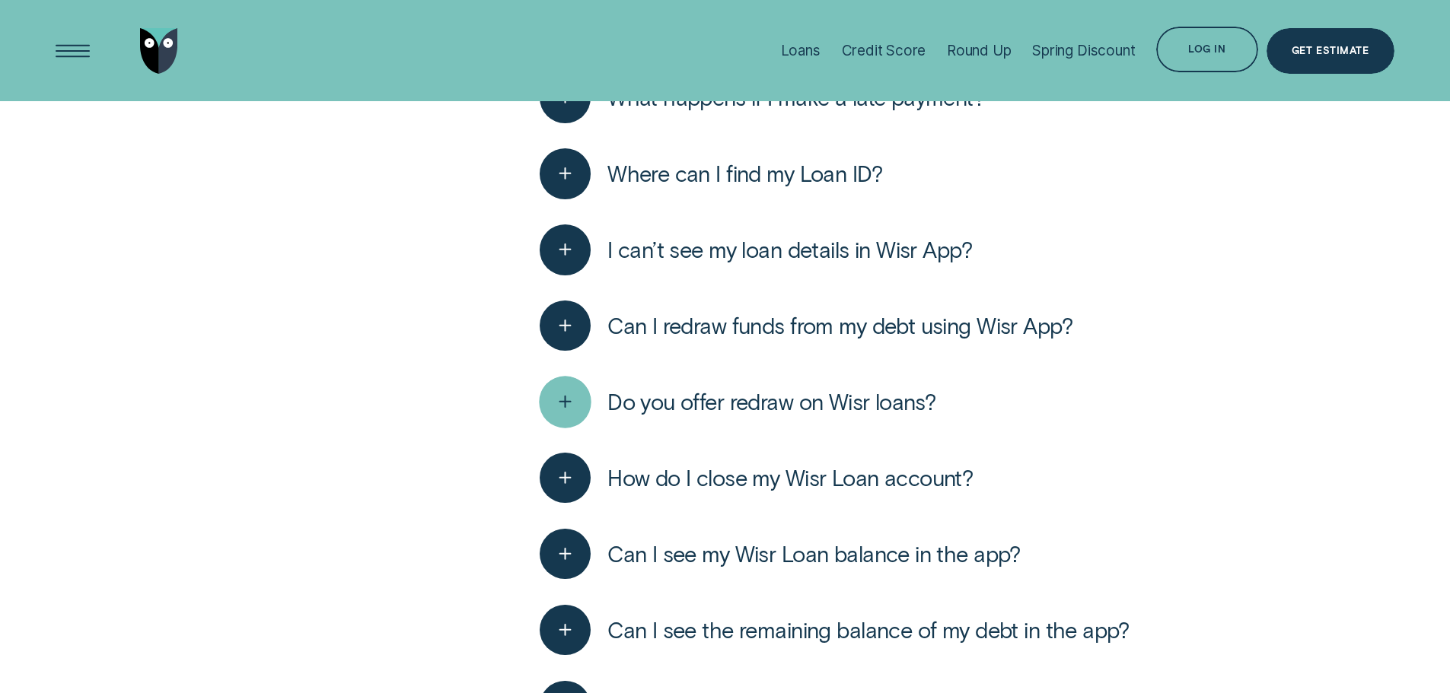
scroll to position [2944, 0]
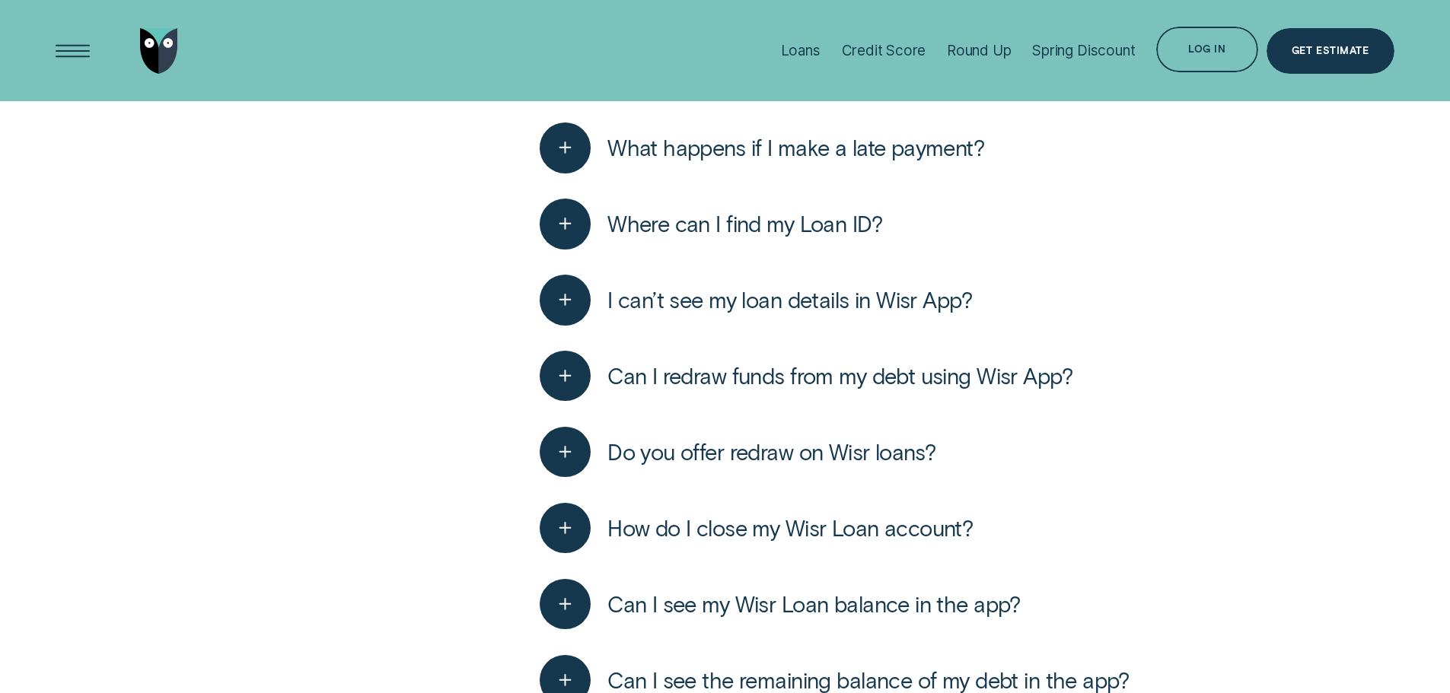
click at [575, 417] on div "Do you offer redraw on Wisr loans? We don't currently offer a redraw facility o…" at bounding box center [918, 452] width 757 height 76
click at [572, 391] on div "button" at bounding box center [566, 376] width 52 height 52
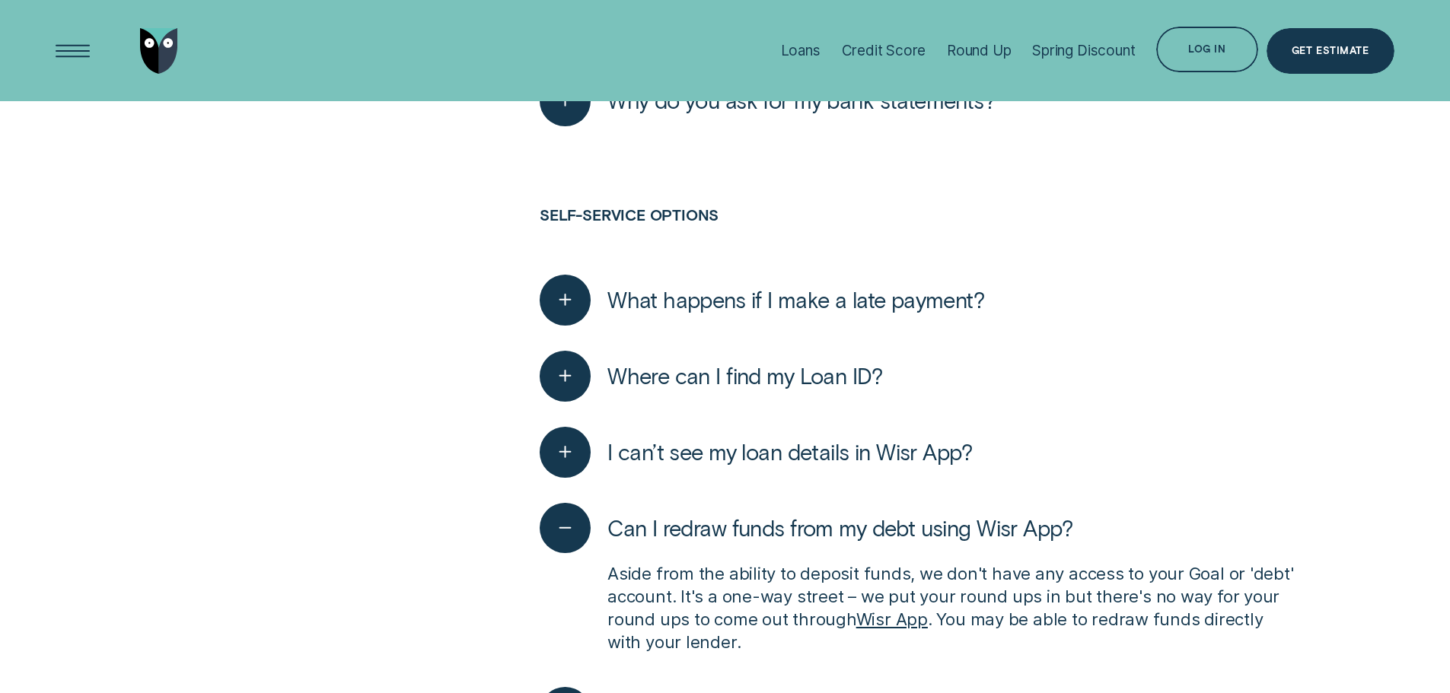
scroll to position [2740, 0]
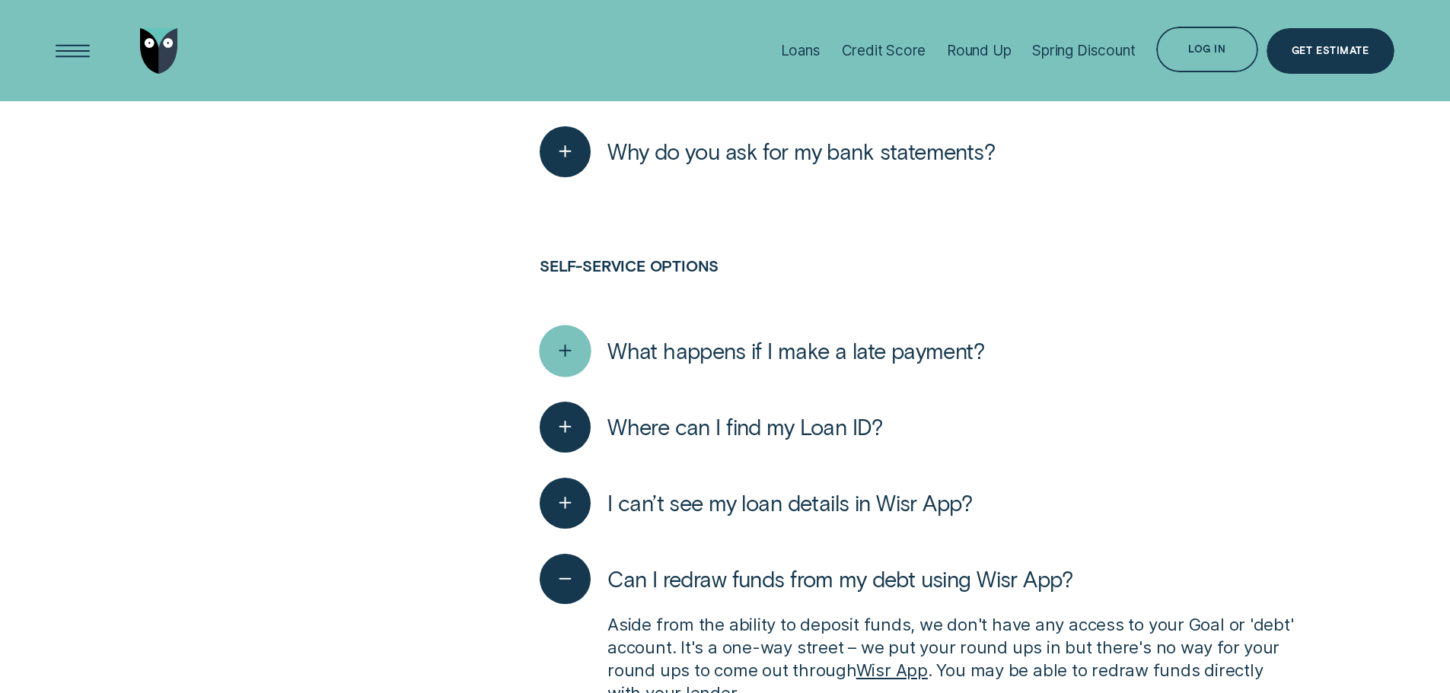
click at [566, 371] on div "button" at bounding box center [565, 351] width 51 height 51
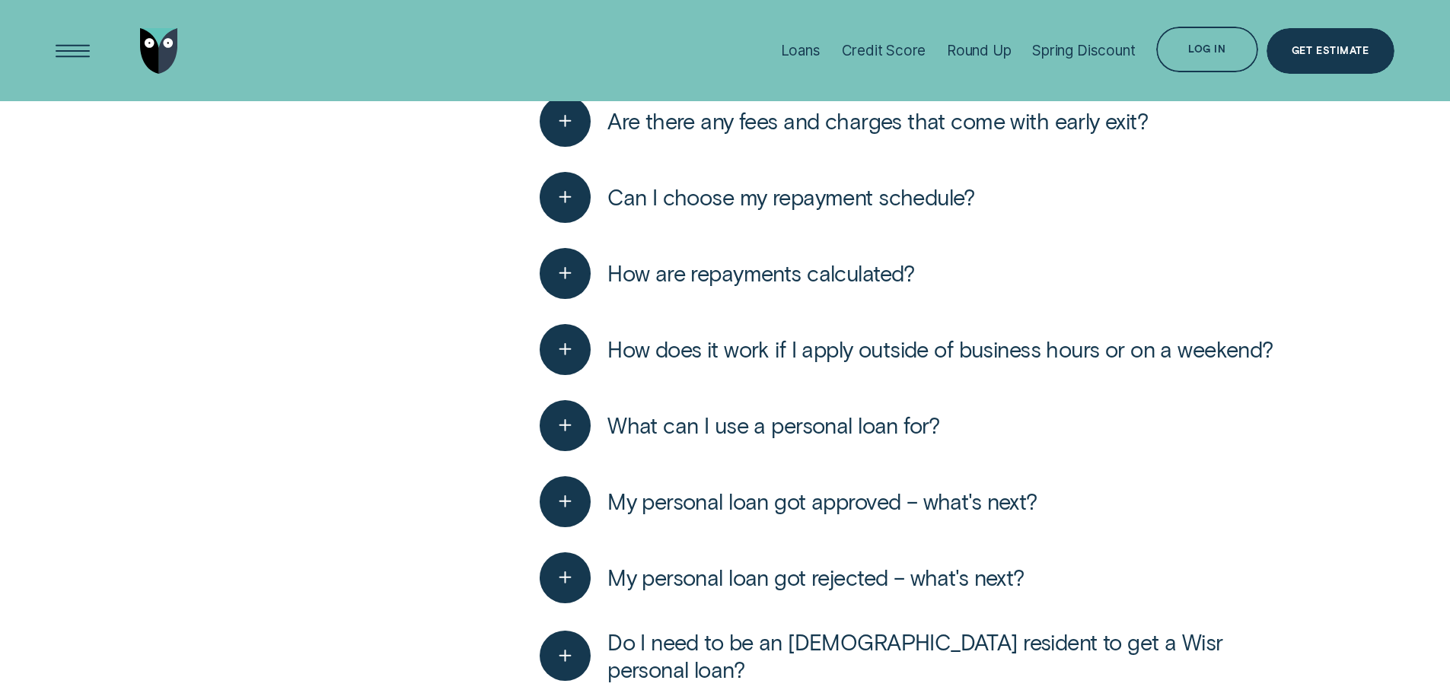
scroll to position [1675, 0]
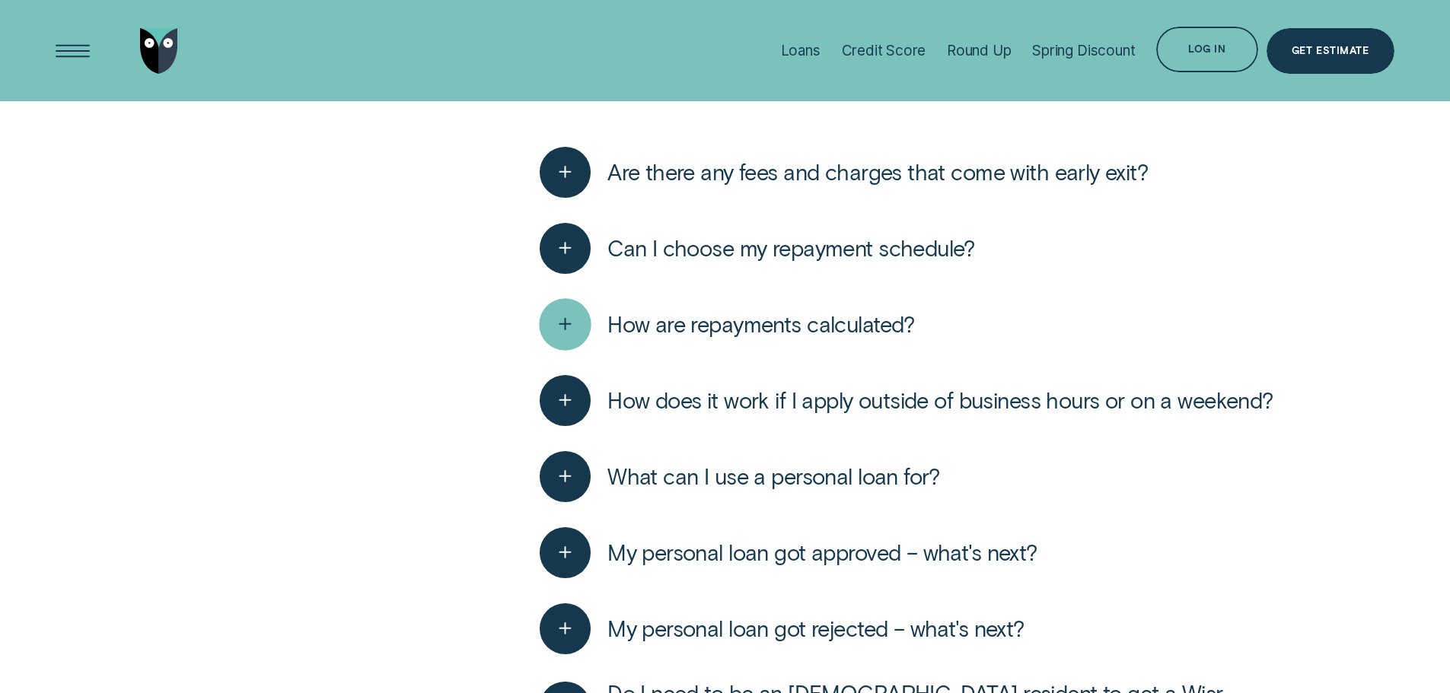
click at [567, 323] on icon "button" at bounding box center [566, 325] width 26 height 24
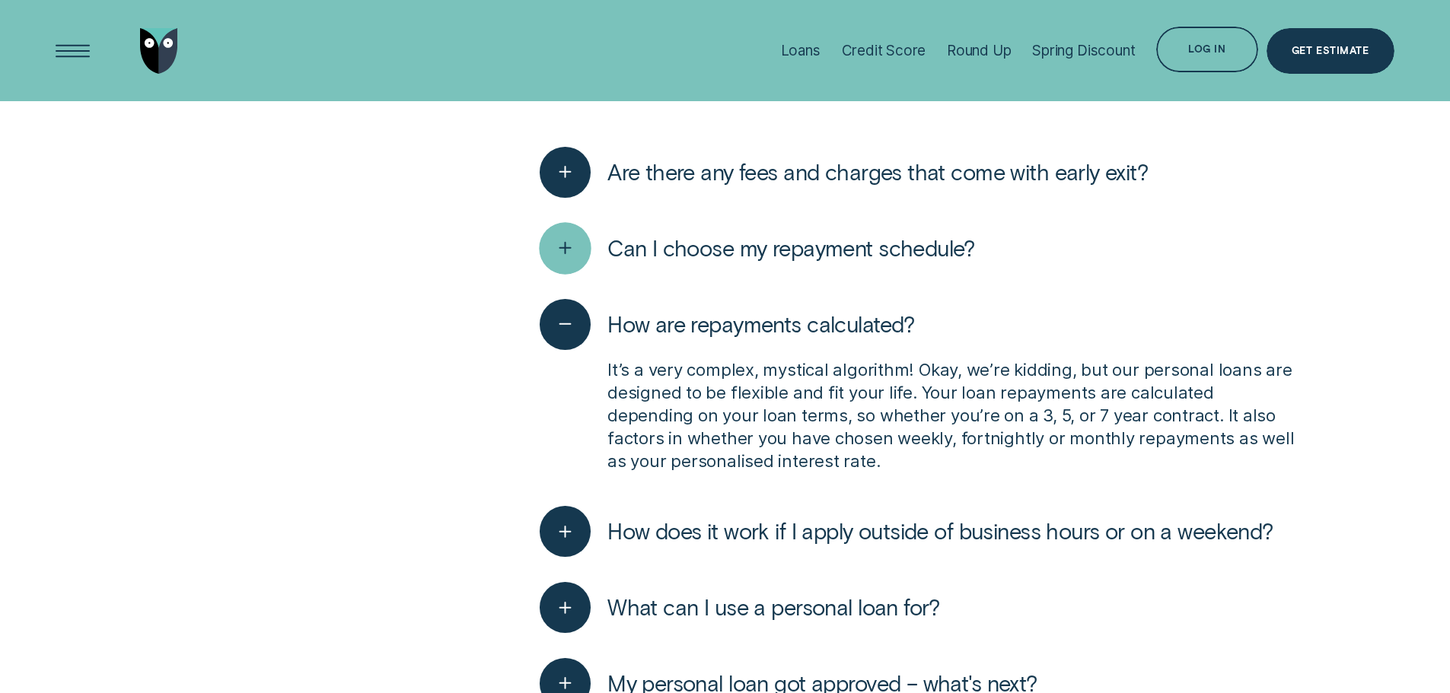
click at [582, 244] on div "button" at bounding box center [566, 248] width 52 height 52
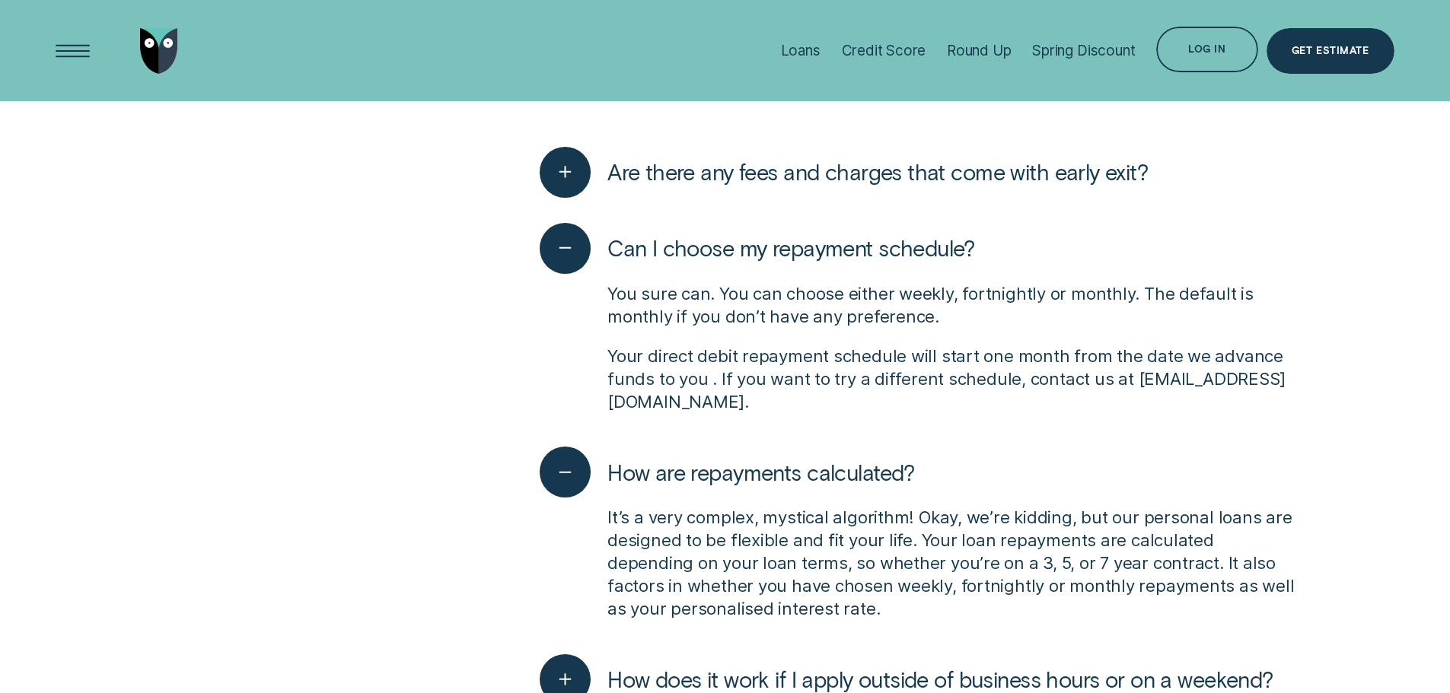
scroll to position [1573, 0]
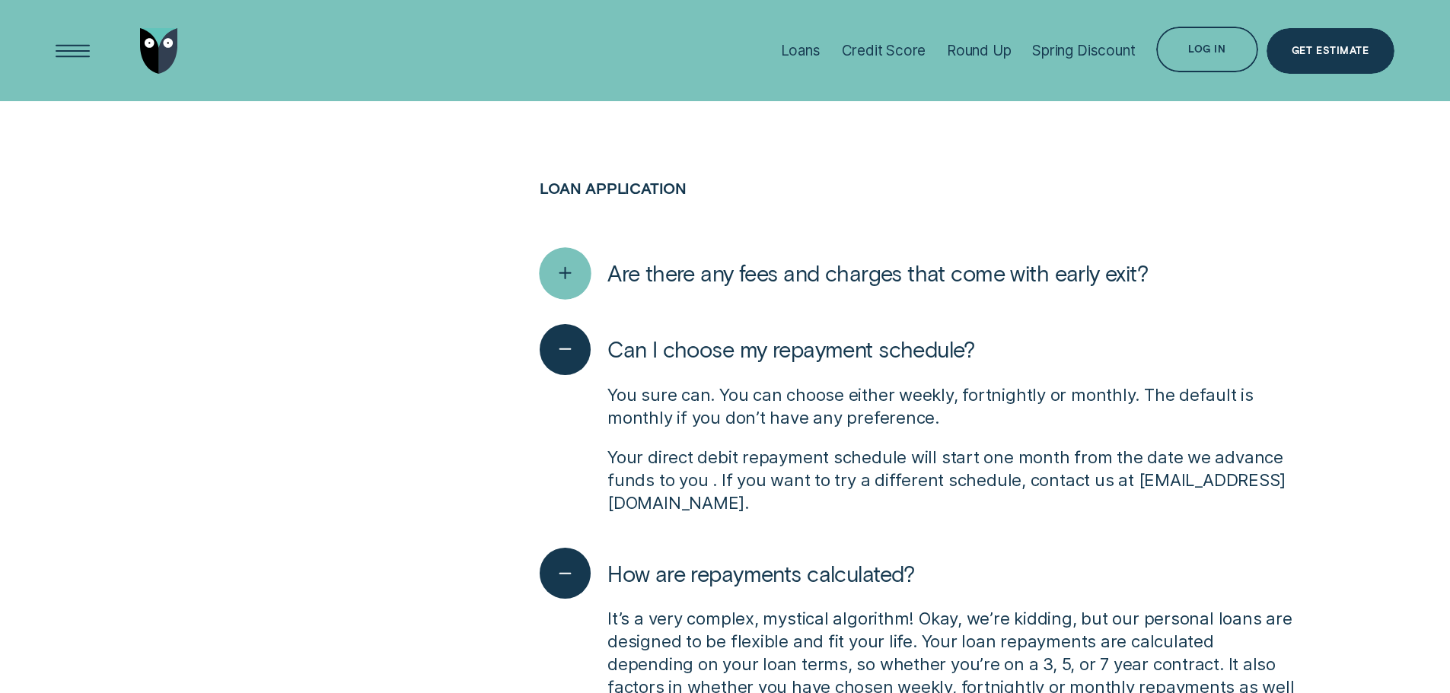
click at [580, 276] on div "button" at bounding box center [566, 273] width 52 height 52
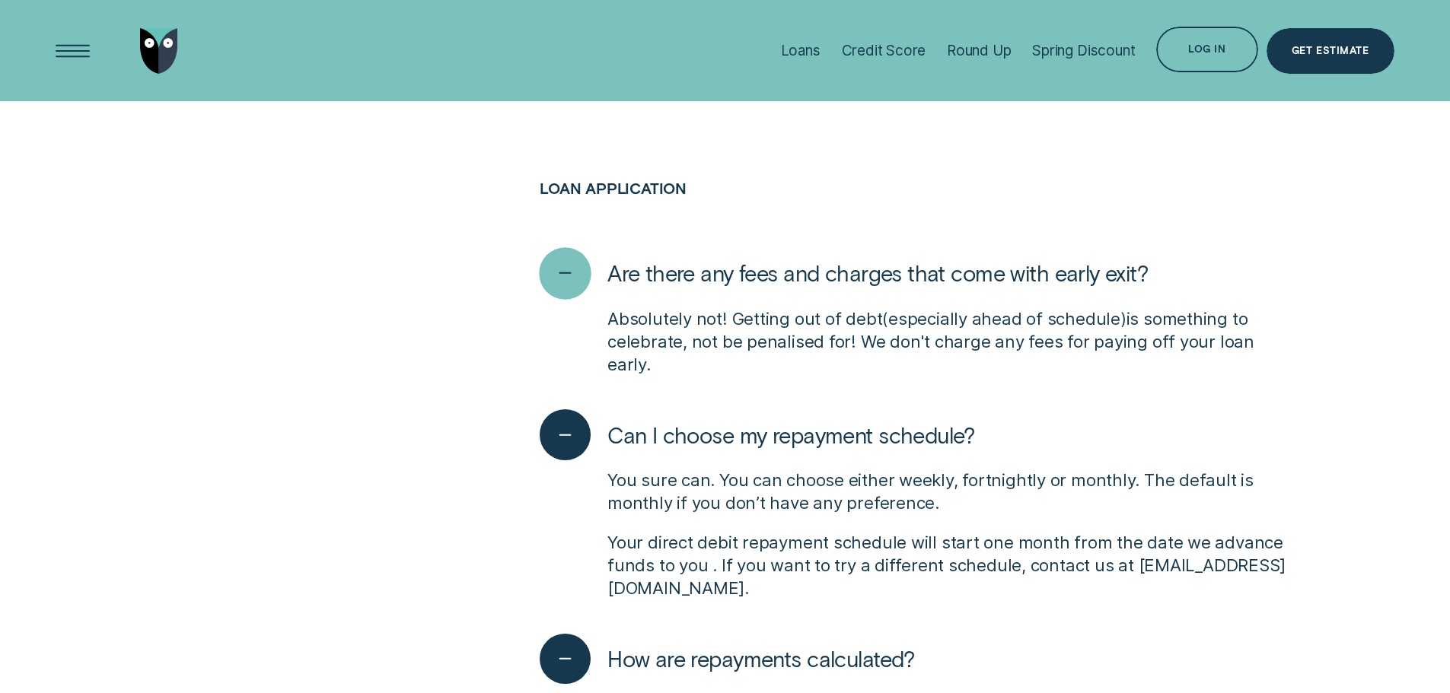
click at [580, 276] on div "button" at bounding box center [566, 273] width 52 height 52
